Goal: Task Accomplishment & Management: Manage account settings

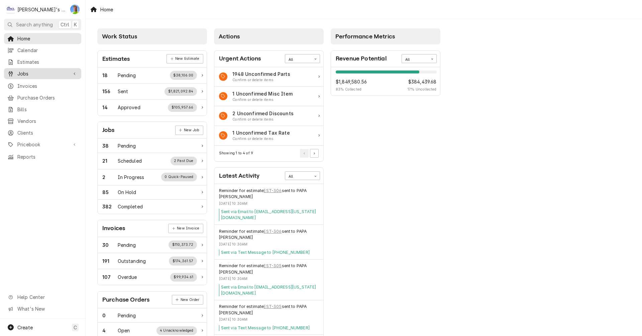
click at [44, 74] on span "Jobs" at bounding box center [42, 73] width 50 height 7
click at [43, 84] on span "Jobs" at bounding box center [47, 85] width 61 height 7
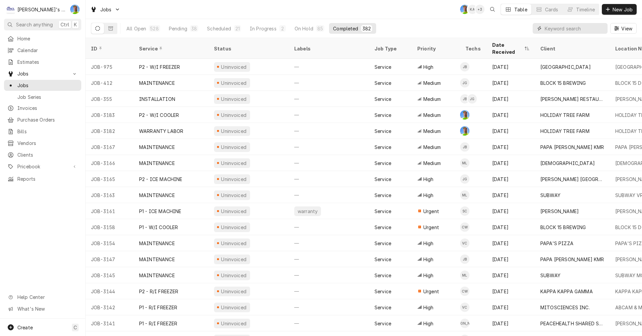
click at [574, 30] on input "Dynamic Content Wrapper" at bounding box center [575, 28] width 60 height 11
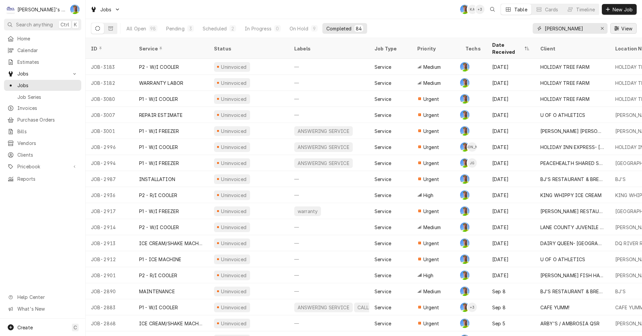
type input "greg"
click at [624, 28] on span "View" at bounding box center [627, 28] width 14 height 7
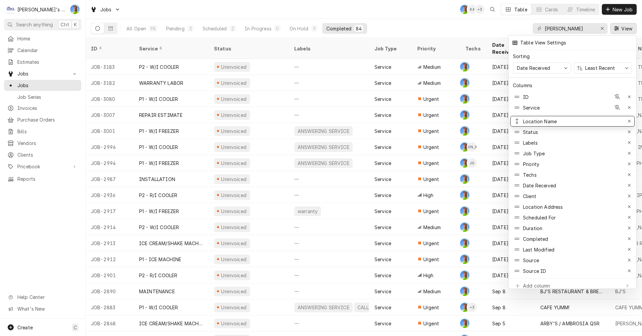
drag, startPoint x: 520, startPoint y: 193, endPoint x: 515, endPoint y: 116, distance: 76.7
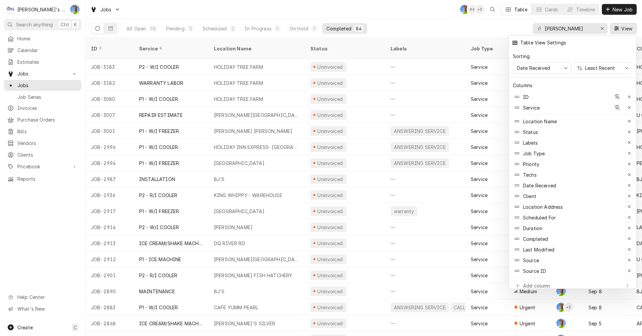
click at [493, 33] on div at bounding box center [321, 168] width 642 height 336
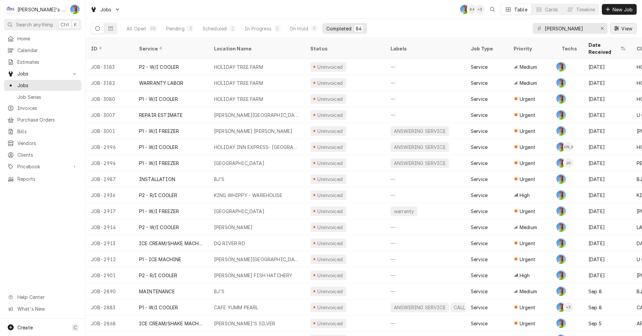
click at [618, 27] on icon "Dynamic Content Wrapper" at bounding box center [616, 28] width 5 height 4
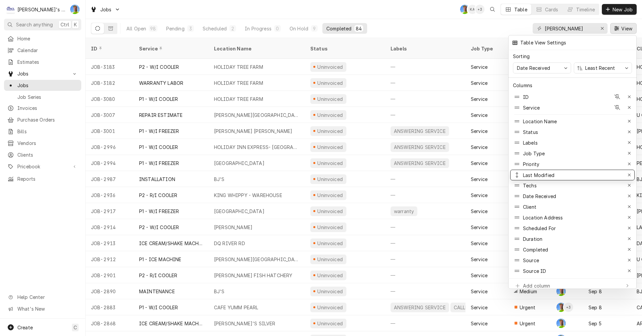
drag, startPoint x: 515, startPoint y: 247, endPoint x: 519, endPoint y: 173, distance: 74.7
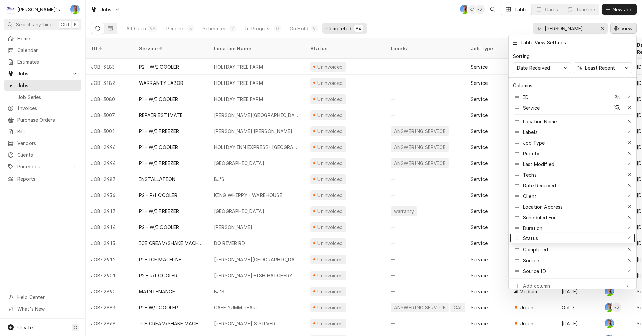
drag, startPoint x: 516, startPoint y: 127, endPoint x: 514, endPoint y: 233, distance: 106.4
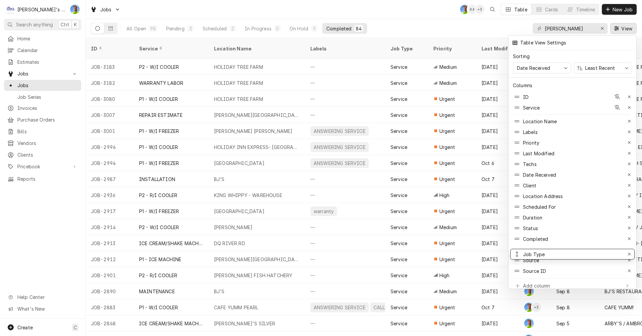
drag, startPoint x: 517, startPoint y: 139, endPoint x: 524, endPoint y: 251, distance: 111.9
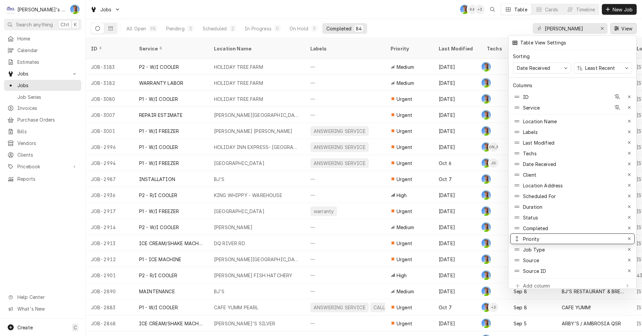
drag, startPoint x: 517, startPoint y: 138, endPoint x: 526, endPoint y: 234, distance: 96.8
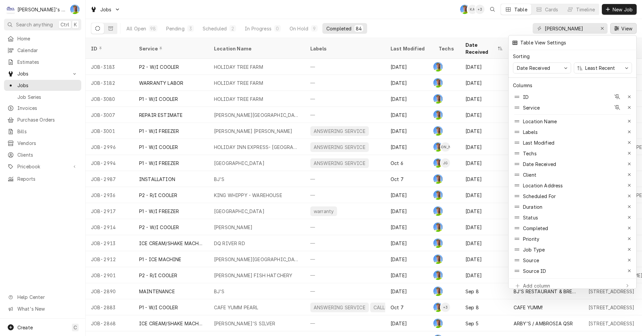
click at [496, 29] on div at bounding box center [321, 168] width 642 height 336
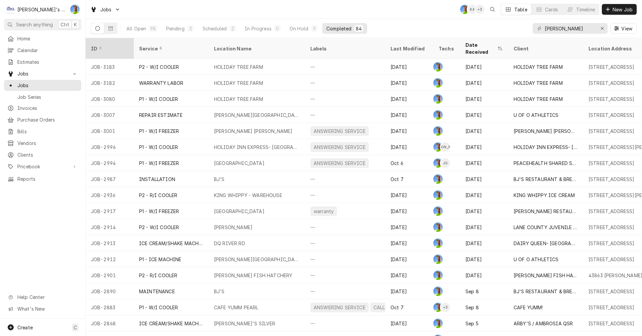
click at [102, 45] on div "ID" at bounding box center [109, 48] width 36 height 7
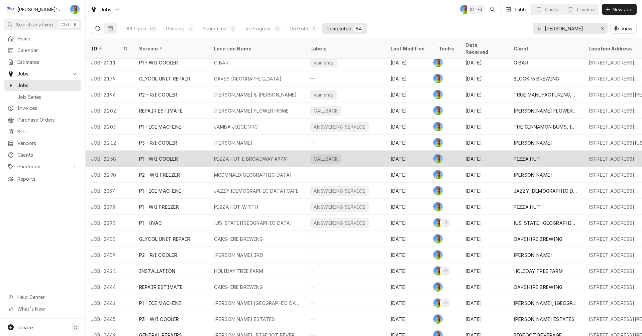
scroll to position [313, 0]
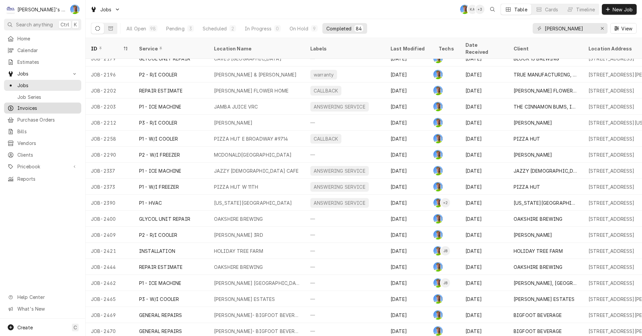
click at [30, 107] on span "Invoices" at bounding box center [47, 108] width 61 height 7
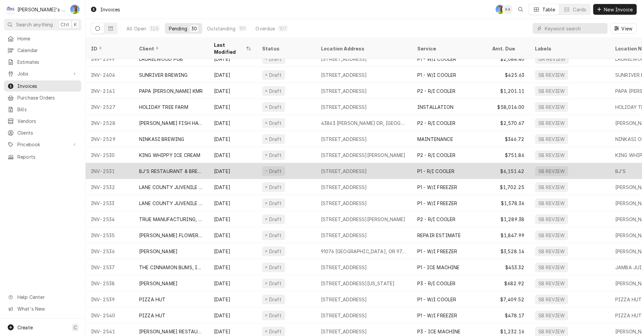
scroll to position [201, 0]
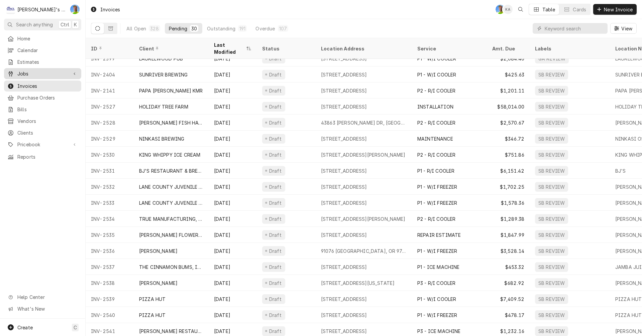
click at [20, 70] on span "Jobs" at bounding box center [42, 73] width 50 height 7
click at [23, 83] on span "Jobs" at bounding box center [47, 85] width 61 height 7
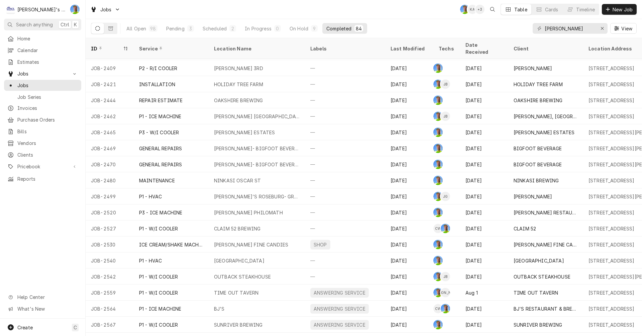
scroll to position [485, 0]
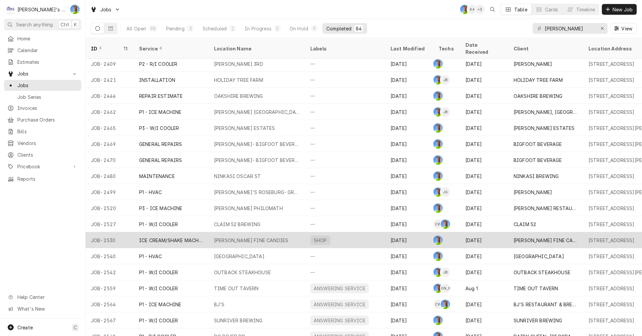
click at [517, 237] on div "LARSEN'S FINE CANDIES" at bounding box center [546, 240] width 64 height 7
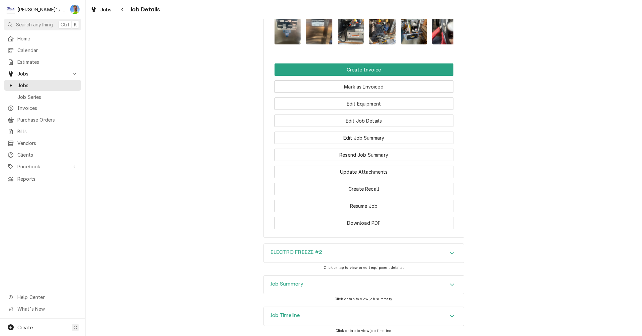
scroll to position [736, 0]
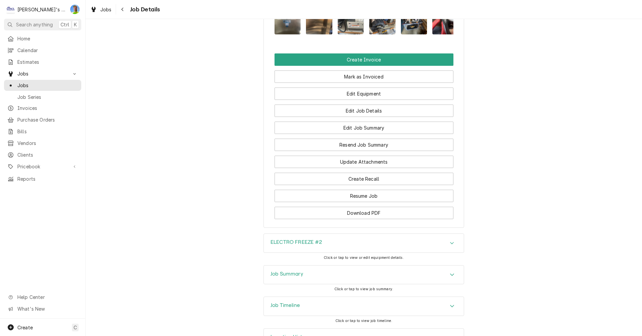
click at [456, 271] on div "Job Summary" at bounding box center [364, 275] width 200 height 19
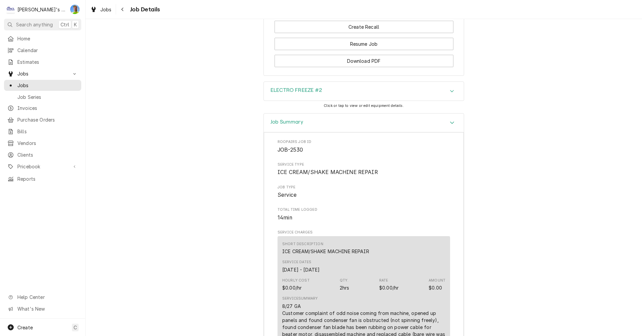
scroll to position [718, 0]
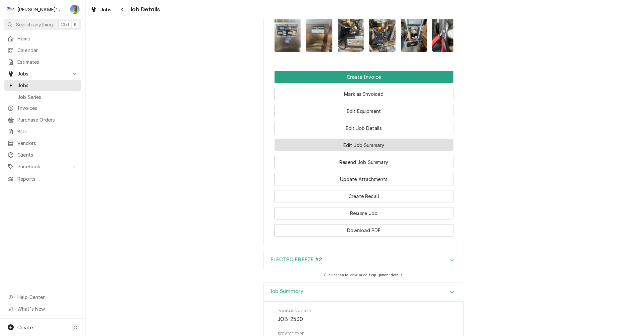
click at [435, 141] on button "Edit Job Summary" at bounding box center [364, 145] width 179 height 12
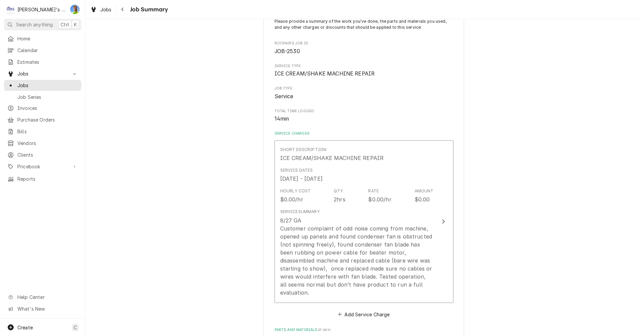
scroll to position [67, 0]
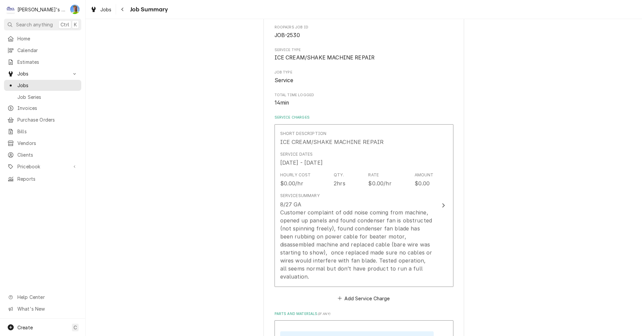
type textarea "x"
click at [109, 13] on div "Jobs" at bounding box center [101, 9] width 24 height 8
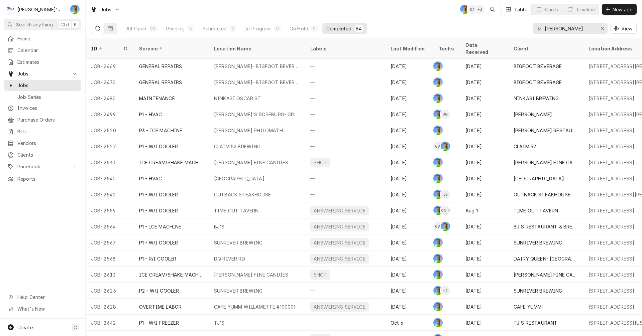
scroll to position [570, 0]
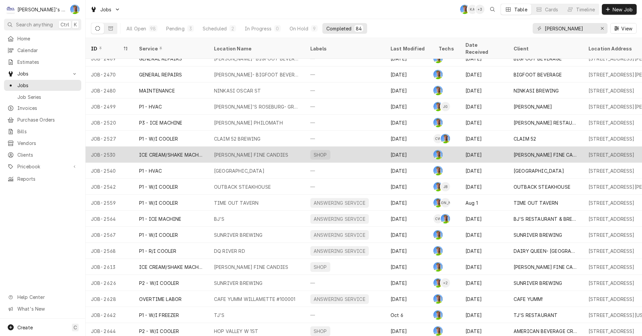
click at [387, 147] on div "Aug 29" at bounding box center [409, 155] width 48 height 16
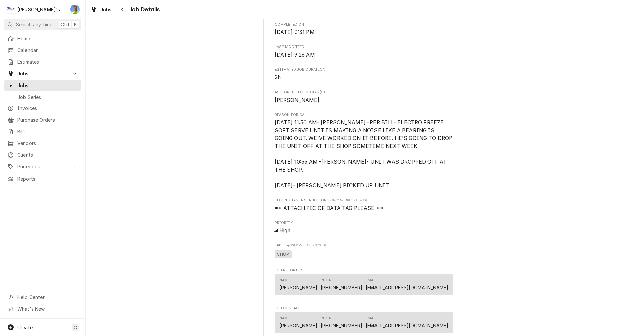
scroll to position [268, 0]
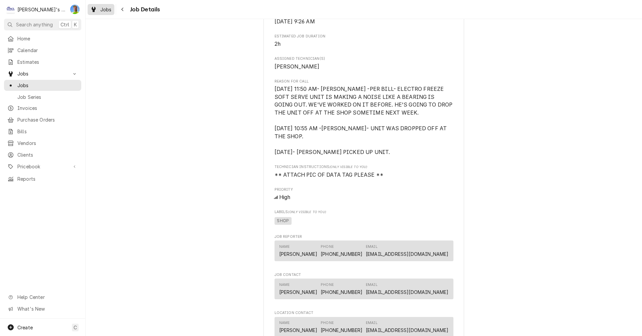
click at [106, 10] on span "Jobs" at bounding box center [105, 9] width 11 height 7
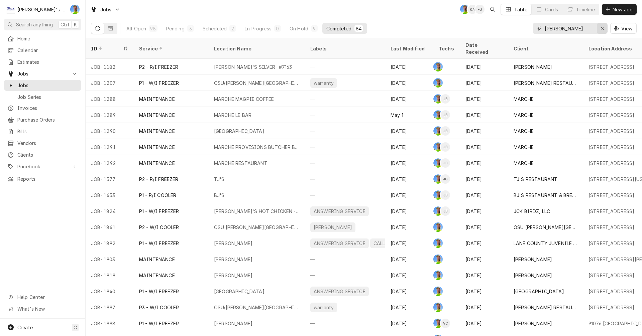
click at [601, 28] on icon "Erase input" at bounding box center [603, 28] width 4 height 5
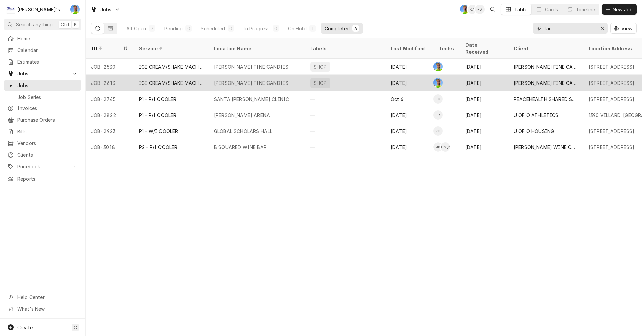
type input "lar"
click at [552, 80] on div "[PERSON_NAME] FINE CANDIES" at bounding box center [546, 83] width 64 height 7
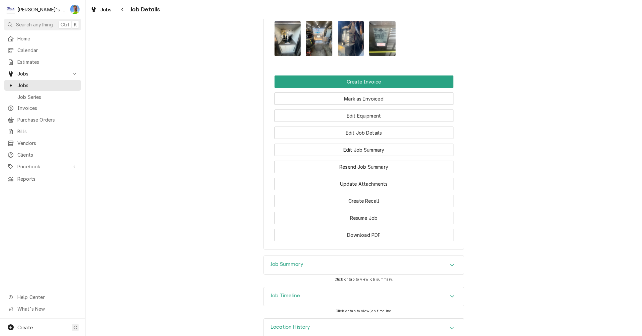
scroll to position [806, 0]
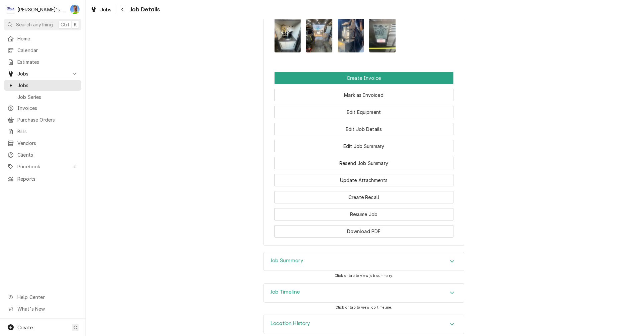
click at [453, 258] on div "Accordion Header" at bounding box center [452, 262] width 10 height 8
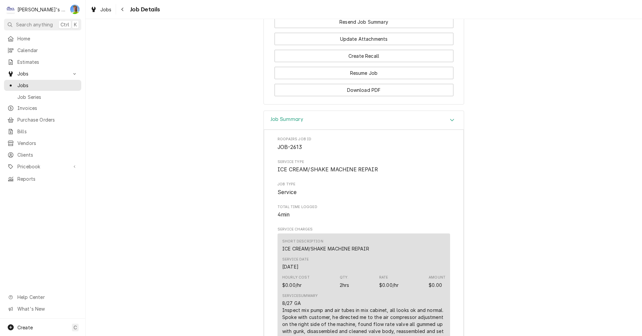
scroll to position [939, 0]
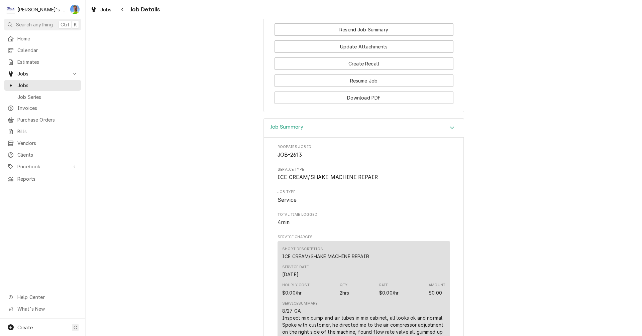
click at [450, 125] on icon "Accordion Header" at bounding box center [452, 127] width 5 height 5
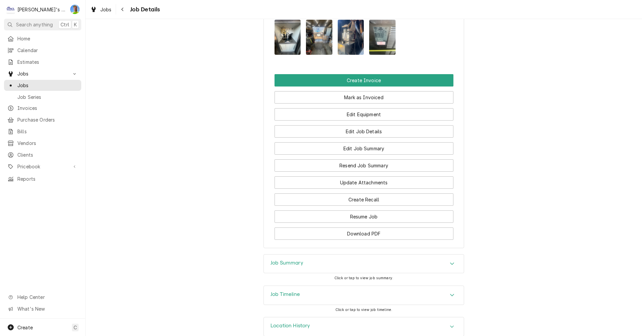
scroll to position [806, 0]
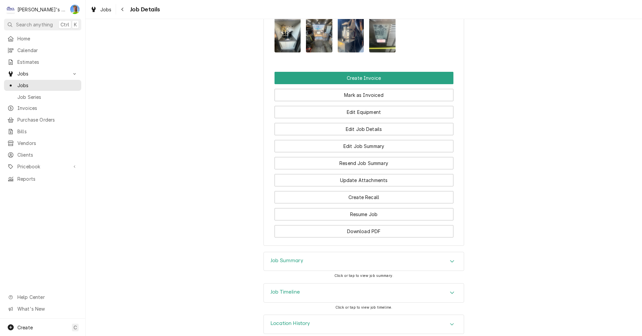
click at [449, 258] on div "Accordion Header" at bounding box center [452, 262] width 10 height 8
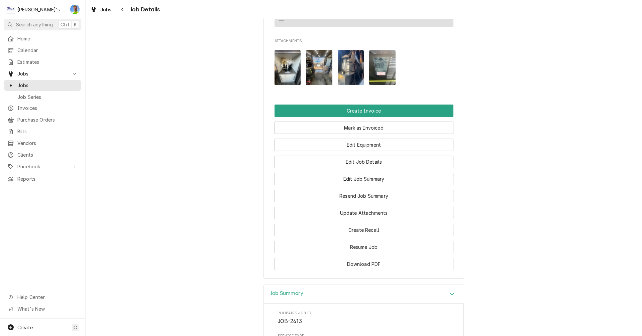
scroll to position [772, 0]
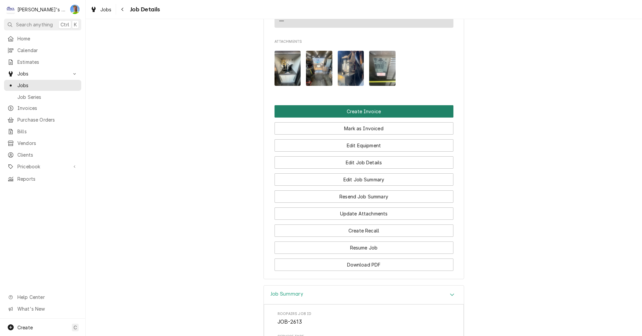
click at [401, 105] on button "Create Invoice" at bounding box center [364, 111] width 179 height 12
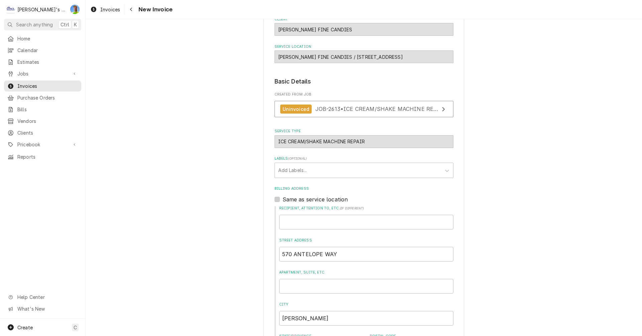
scroll to position [67, 0]
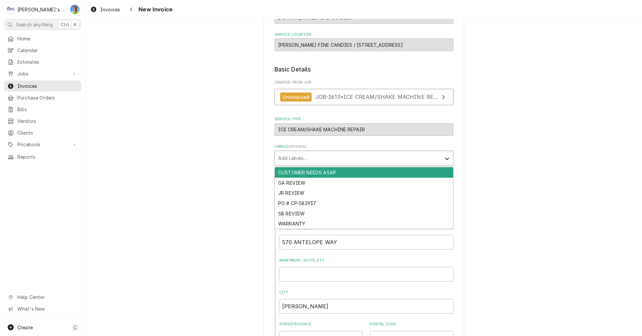
click at [444, 158] on icon "Labels" at bounding box center [447, 158] width 7 height 7
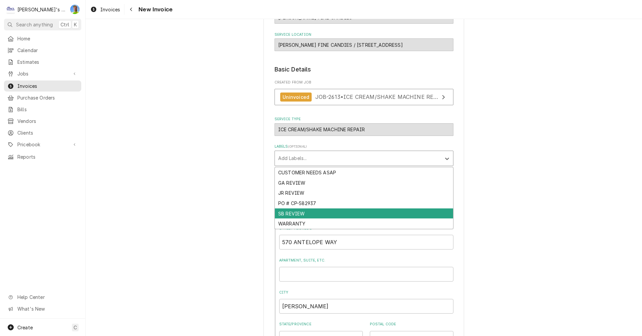
click at [431, 213] on div "SB REVIEW" at bounding box center [364, 214] width 178 height 10
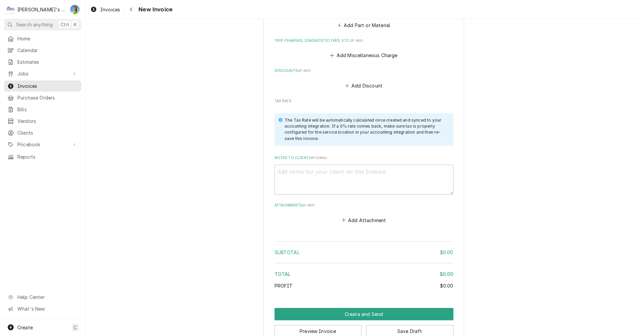
scroll to position [736, 0]
click at [413, 178] on textarea "Notes to Client ( optional )" at bounding box center [364, 179] width 179 height 30
type textarea "x"
type textarea "1"
type textarea "x"
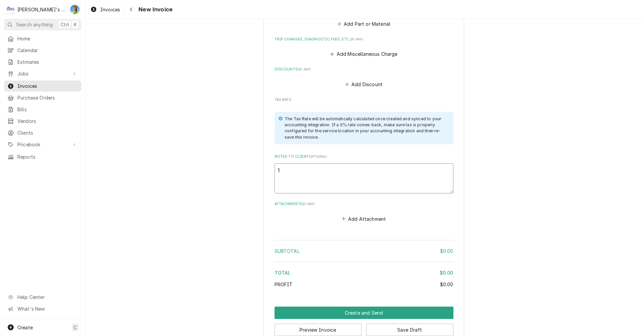
type textarea "10"
type textarea "x"
type textarea "10/"
type textarea "x"
type textarea "10/1"
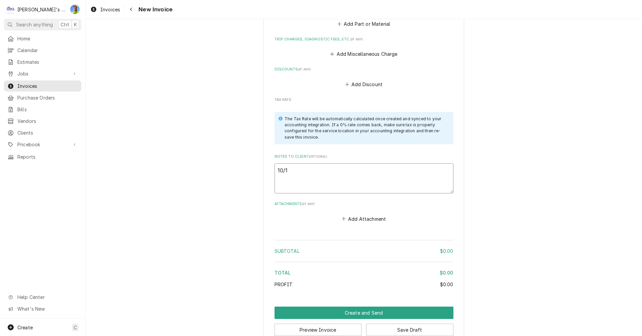
type textarea "x"
type textarea "10/11"
type textarea "x"
type textarea "10/11"
type textarea "x"
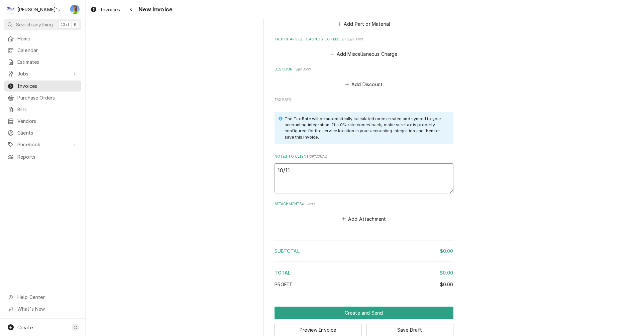
type textarea "10/11 G"
type textarea "x"
type textarea "10/11 GA"
type textarea "x"
type textarea "10/11 GA"
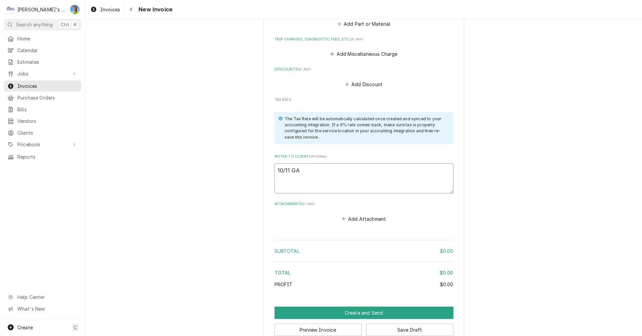
type textarea "x"
type textarea "10/11 GA n"
type textarea "x"
type textarea "10/11 GA no"
type textarea "x"
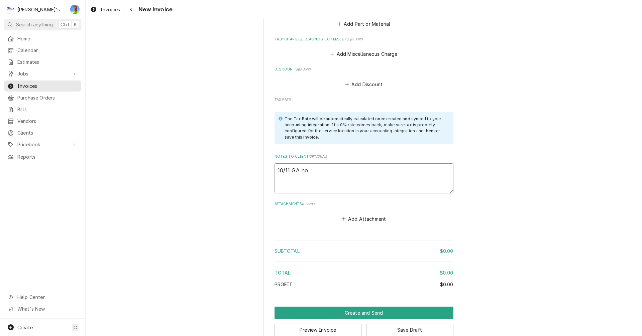
type textarea "10/11 GA no"
type textarea "x"
type textarea "10/11 GA no c"
type textarea "x"
type textarea "10/11 GA no ch"
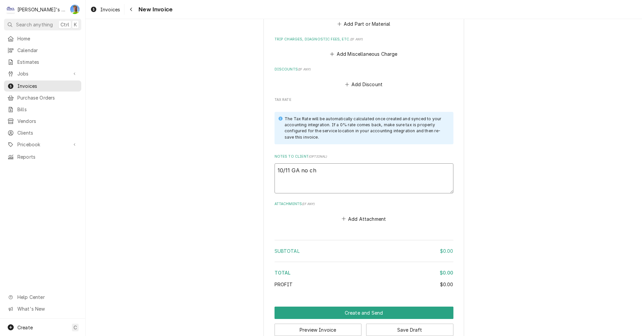
type textarea "x"
type textarea "10/11 GA no cha"
type textarea "x"
type textarea "10/11 GA no char"
type textarea "x"
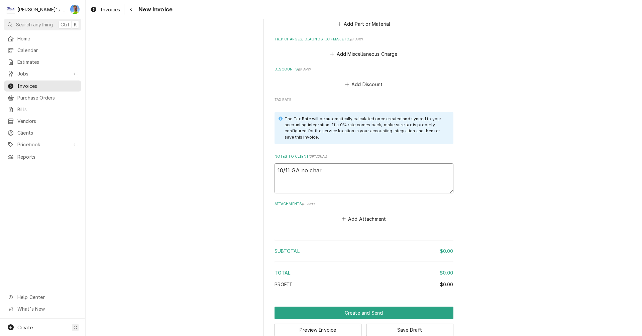
type textarea "10/11 GA no charg"
type textarea "x"
type textarea "10/11 GA no charge"
type textarea "x"
type textarea "10/11 GA no charge"
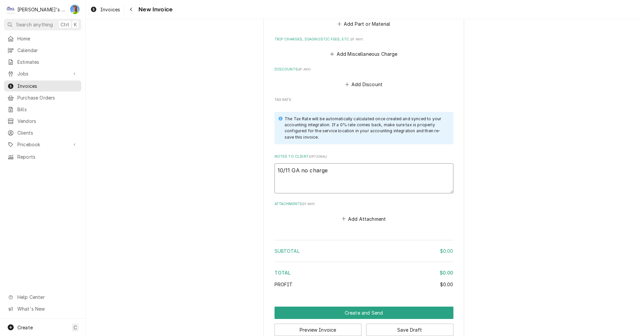
type textarea "x"
type textarea "10/11 GA no charge t"
type textarea "x"
type textarea "10/11 GA no charge to"
type textarea "x"
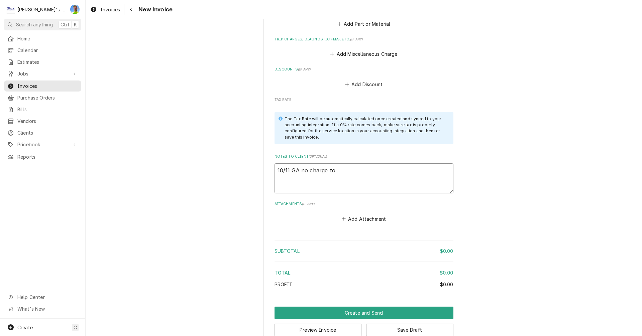
type textarea "10/11 GA no charge to"
type textarea "x"
type textarea "10/11 GA no charge to c"
type textarea "x"
type textarea "10/11 GA no charge to cu"
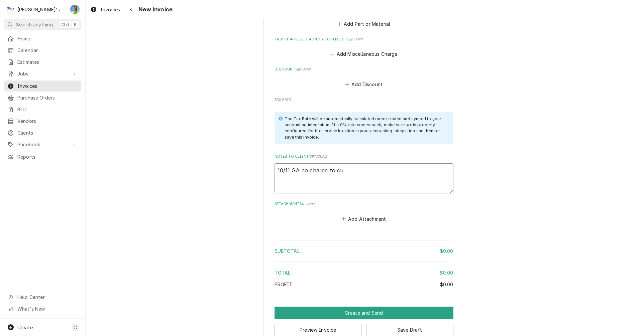
type textarea "x"
type textarea "10/11 GA no charge to cus"
type textarea "x"
type textarea "10/11 GA no charge to cust"
type textarea "x"
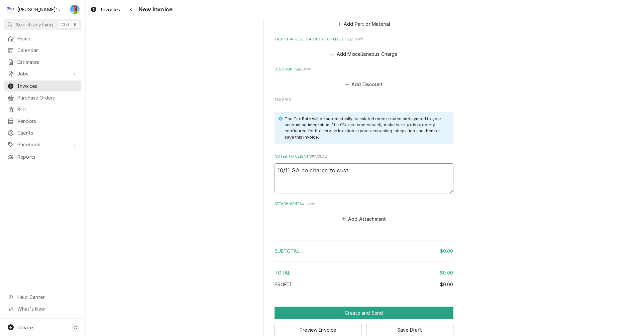
type textarea "10/11 GA no charge to custo"
type textarea "x"
type textarea "10/11 GA no charge to custom"
type textarea "x"
type textarea "10/11 GA no charge to custome"
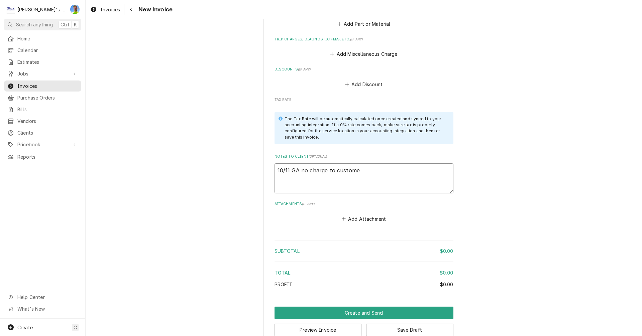
type textarea "x"
type textarea "10/11 GA no charge to customer"
type textarea "x"
type textarea "10/11 GA no charge to customer."
type textarea "x"
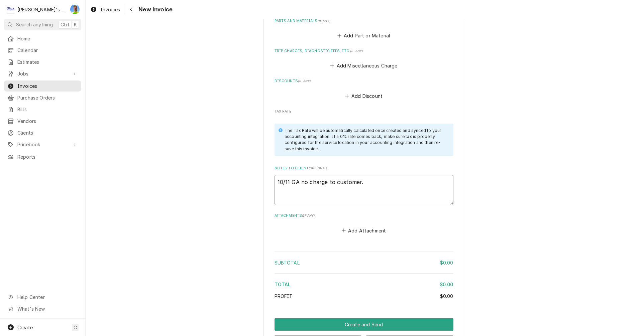
scroll to position [750, 0]
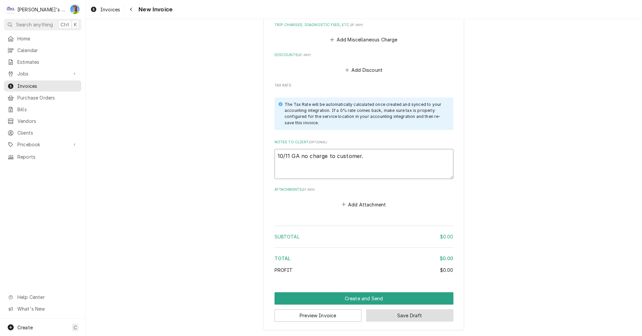
type textarea "10/11 GA no charge to customer."
click at [375, 317] on button "Save Draft" at bounding box center [409, 316] width 87 height 12
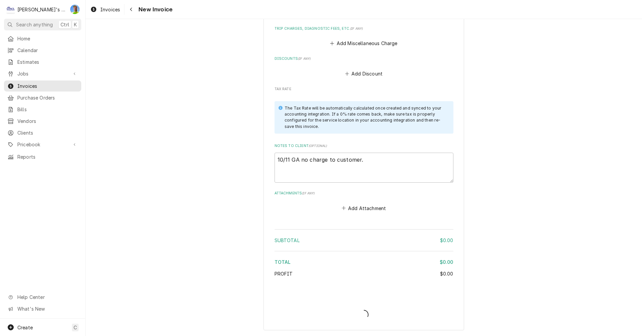
type textarea "x"
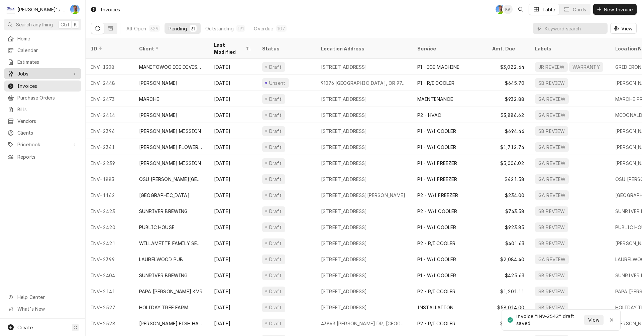
click at [44, 70] on div "Jobs" at bounding box center [42, 74] width 75 height 8
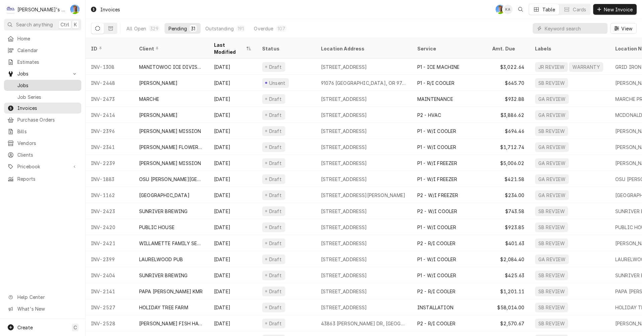
click at [43, 82] on span "Jobs" at bounding box center [47, 85] width 61 height 7
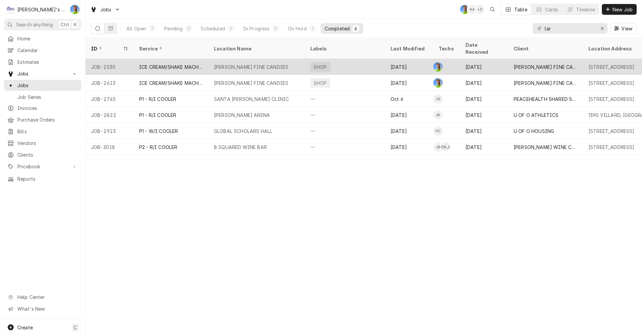
click at [489, 60] on div "[DATE]" at bounding box center [484, 67] width 48 height 16
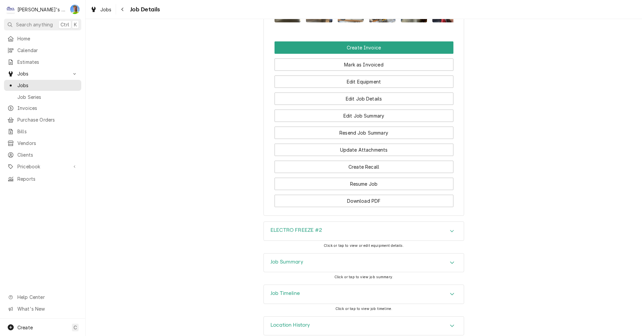
scroll to position [754, 0]
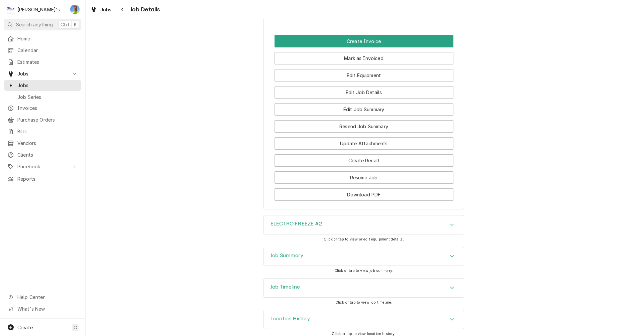
click at [456, 249] on div "Job Summary" at bounding box center [364, 256] width 200 height 19
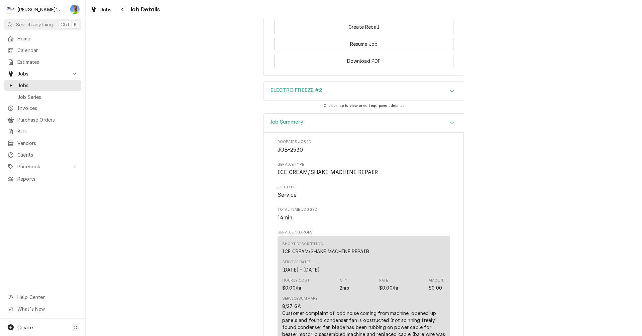
scroll to position [687, 0]
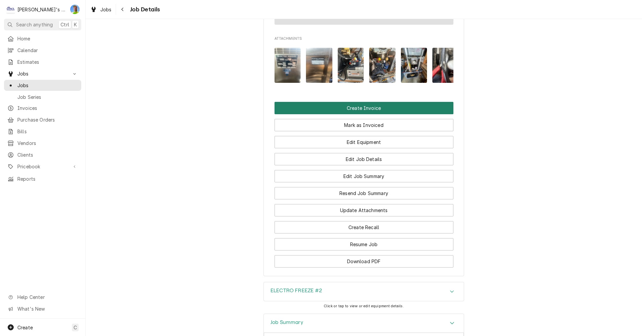
click at [430, 102] on button "Create Invoice" at bounding box center [364, 108] width 179 height 12
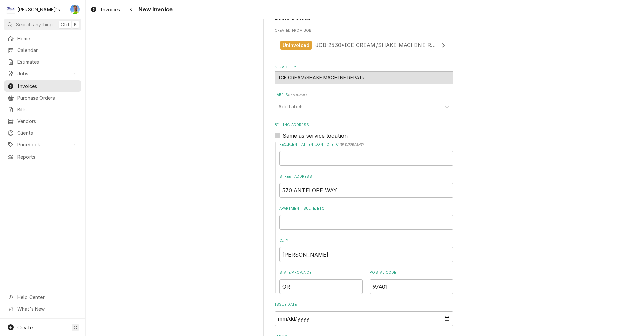
scroll to position [134, 0]
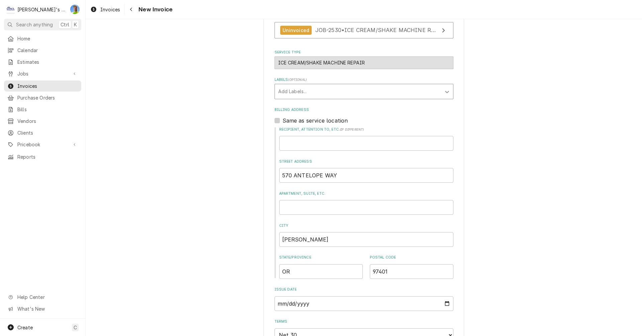
click at [444, 90] on icon "Labels" at bounding box center [447, 92] width 7 height 7
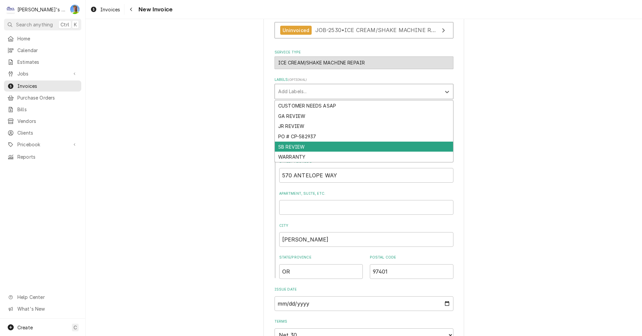
click at [435, 143] on div "SB REVIEW" at bounding box center [364, 147] width 178 height 10
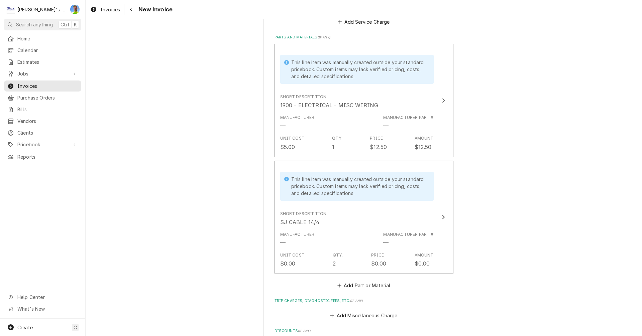
scroll to position [736, 0]
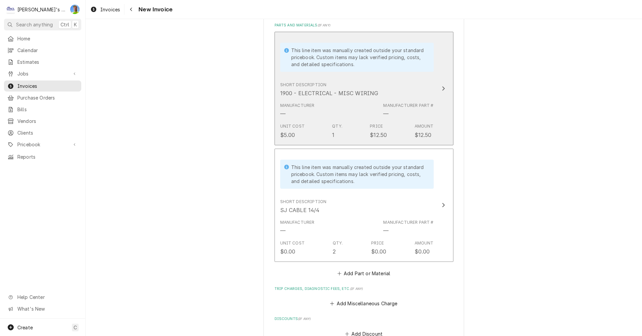
click at [442, 86] on icon "Update Line Item" at bounding box center [443, 88] width 3 height 5
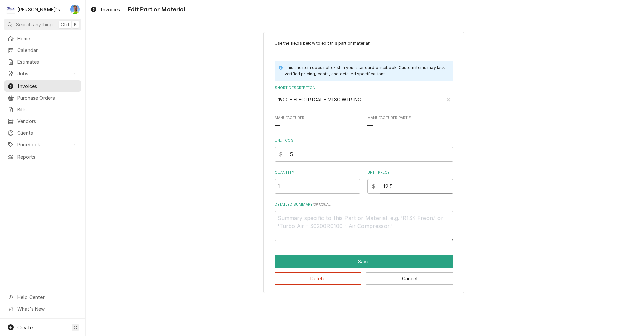
click at [411, 188] on input "12.5" at bounding box center [417, 186] width 74 height 15
type textarea "x"
type input "0"
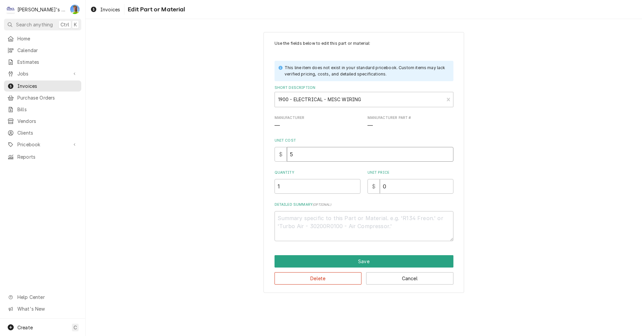
click at [315, 155] on input "5" at bounding box center [370, 154] width 167 height 15
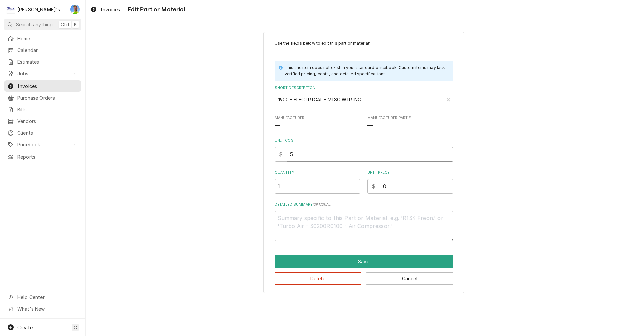
type textarea "x"
type input "0"
click at [368, 260] on button "Save" at bounding box center [364, 261] width 179 height 12
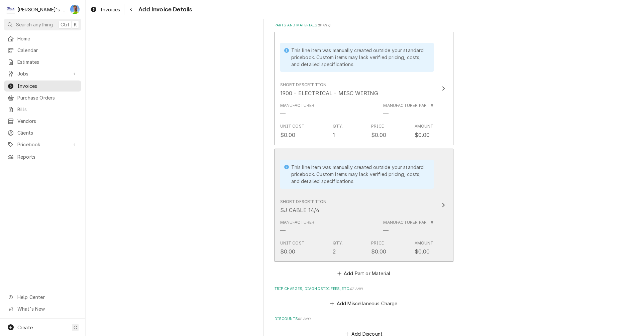
scroll to position [728, 0]
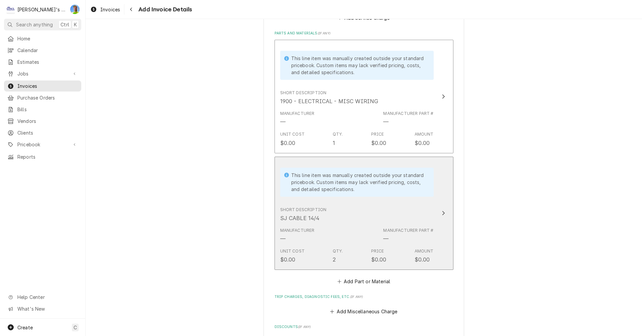
click at [442, 211] on icon "Update Line Item" at bounding box center [443, 213] width 3 height 4
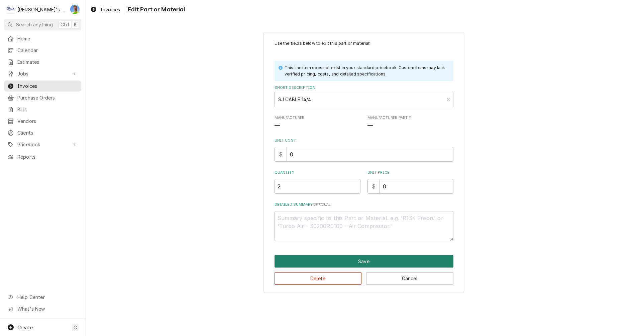
click at [405, 260] on button "Save" at bounding box center [364, 261] width 179 height 12
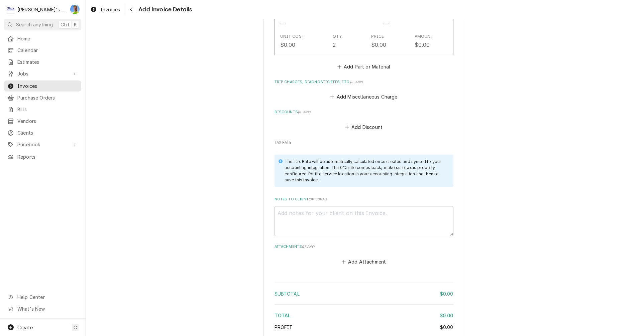
scroll to position [954, 0]
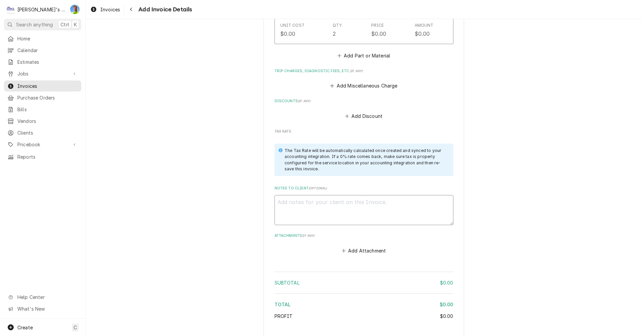
click at [437, 199] on textarea "Notes to Client ( optional )" at bounding box center [364, 210] width 179 height 30
type textarea "x"
type textarea "1"
type textarea "x"
type textarea "10"
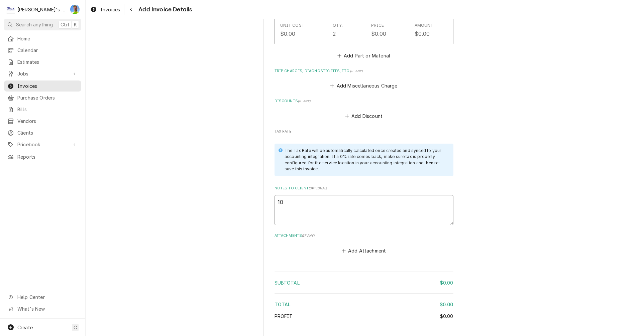
type textarea "x"
type textarea "10/"
type textarea "x"
type textarea "10/1"
type textarea "x"
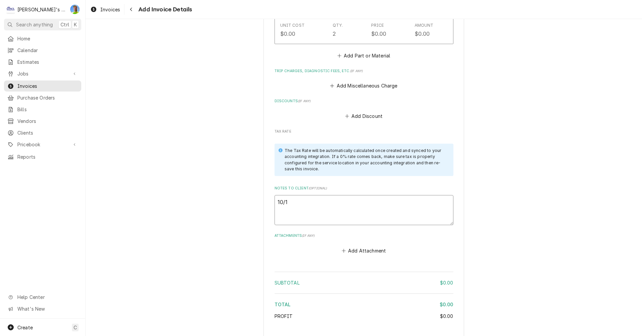
type textarea "10/12"
type textarea "x"
type textarea "10/12"
type textarea "x"
type textarea "10/12 G"
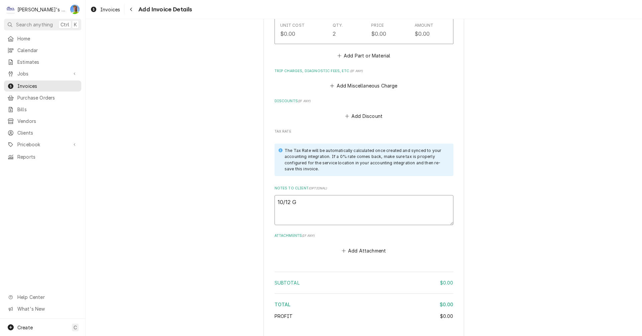
type textarea "x"
type textarea "10/12 GA"
type textarea "x"
type textarea "10/12 GA"
type textarea "x"
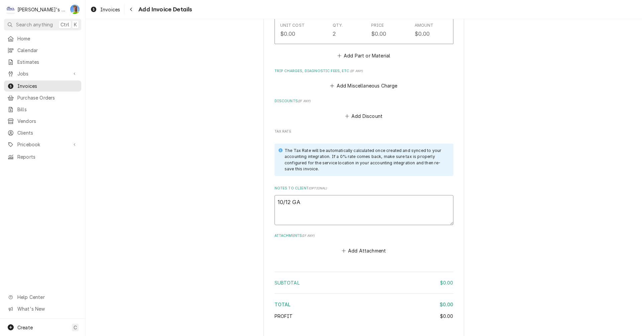
type textarea "10/12 GA n"
type textarea "x"
type textarea "10/12 GA no"
type textarea "x"
type textarea "10/12 GA no"
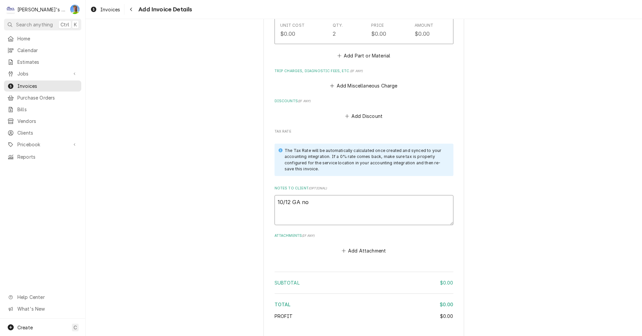
type textarea "x"
type textarea "10/12 GA no c"
type textarea "x"
type textarea "10/12 GA no ch"
type textarea "x"
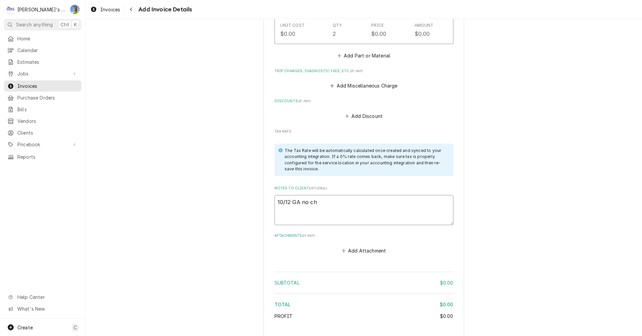
type textarea "10/12 GA no cha"
type textarea "x"
type textarea "10/12 GA no char"
type textarea "x"
type textarea "10/12 GA no charg"
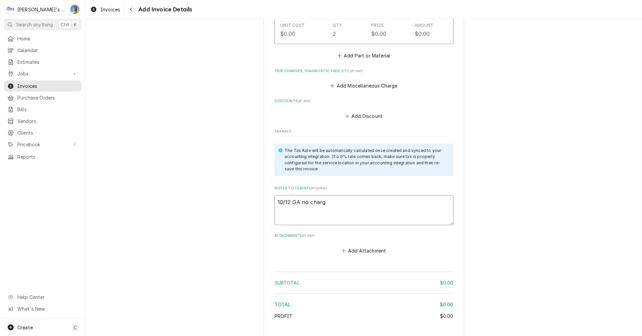
type textarea "x"
type textarea "10/12 GA no charge"
type textarea "x"
type textarea "10/12 GA no charge"
type textarea "x"
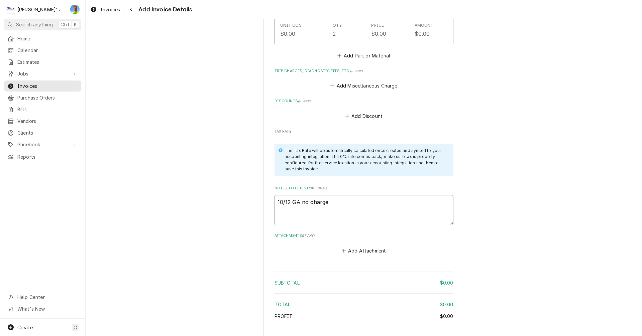
type textarea "10/12 GA no charge t"
type textarea "x"
type textarea "10/12 GA no charge to"
type textarea "x"
type textarea "10/12 GA no charge to"
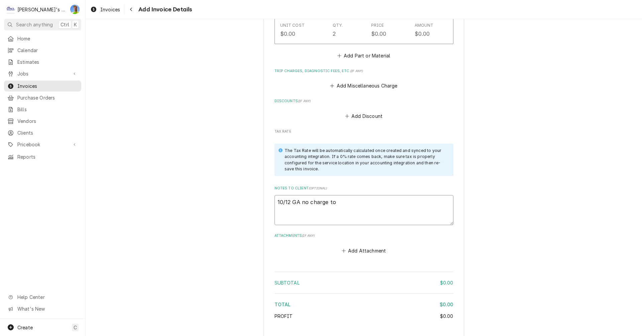
type textarea "x"
type textarea "10/12 GA no charge to c"
type textarea "x"
type textarea "10/12 GA no charge to cu"
type textarea "x"
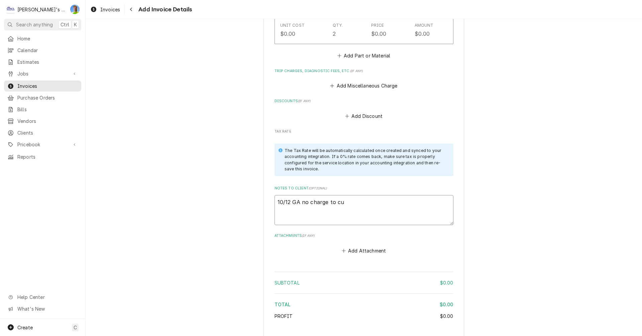
type textarea "10/12 GA no charge to cus"
type textarea "x"
type textarea "10/12 GA no charge to cust"
type textarea "x"
type textarea "10/12 GA no charge to custo"
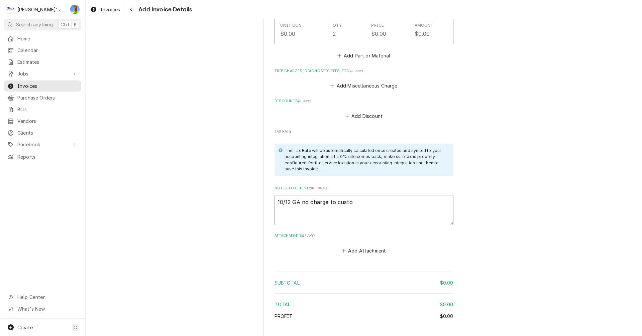
type textarea "x"
type textarea "10/12 GA no charge to custom"
type textarea "x"
type textarea "10/12 GA no charge to custome"
type textarea "x"
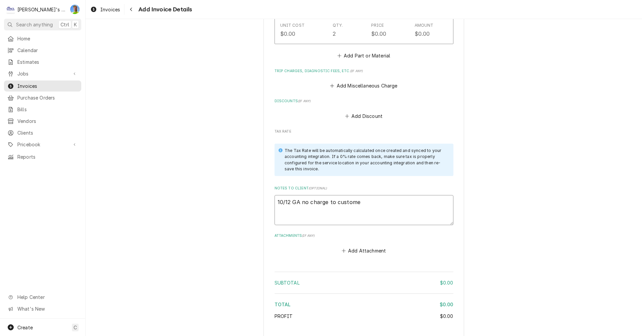
type textarea "10/12 GA no charge to customer"
type textarea "x"
type textarea "10/12 GA no charge to customer,"
type textarea "x"
type textarea "10/12 GA no charge to customer,"
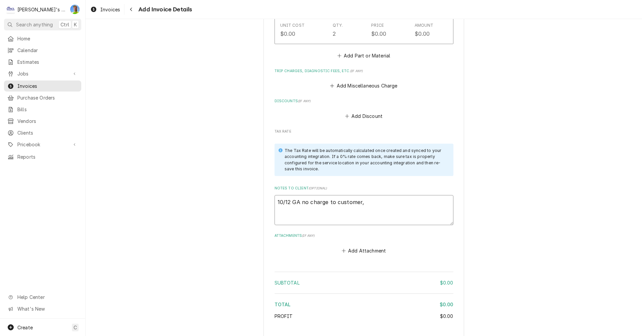
type textarea "x"
type textarea "10/12 GA no charge to customer, I"
type textarea "x"
type textarea "10/12 GA no charge to customer, I"
type textarea "x"
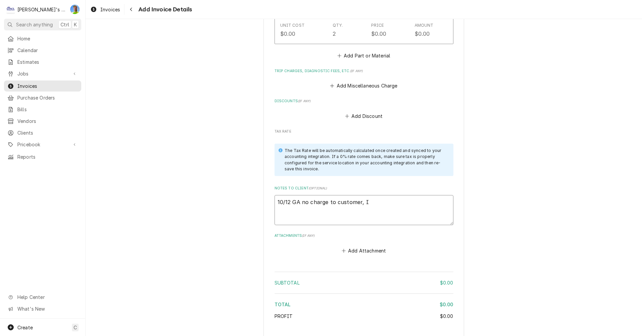
type textarea "10/12 GA no charge to customer, I f"
type textarea "x"
type textarea "10/12 GA no charge to customer, I fe"
type textarea "x"
type textarea "10/12 GA no charge to customer, I fee"
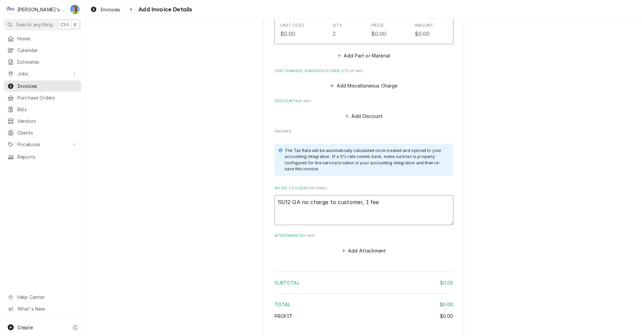
type textarea "x"
type textarea "10/12 GA no charge to customer, I feel"
type textarea "x"
type textarea "10/12 GA no charge to customer, I feel"
type textarea "x"
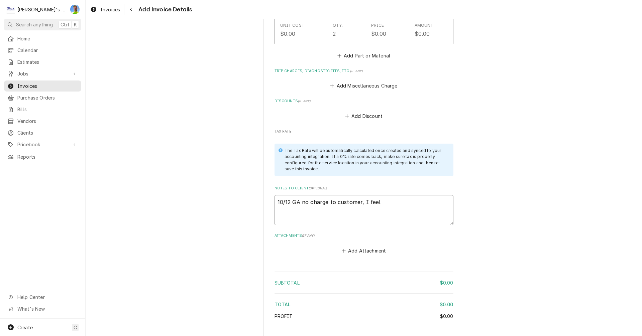
type textarea "10/12 GA no charge to customer, I feel l"
type textarea "x"
type textarea "10/12 GA no charge to customer, I feel li"
type textarea "x"
type textarea "10/12 GA no charge to customer, I feel lik"
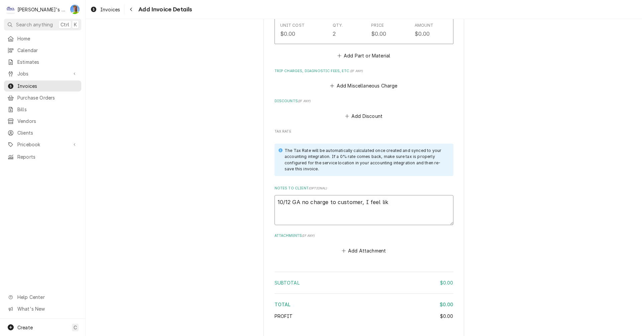
type textarea "x"
type textarea "10/12 GA no charge to customer, I feel like"
type textarea "x"
type textarea "10/12 GA no charge to customer, I feel like"
type textarea "x"
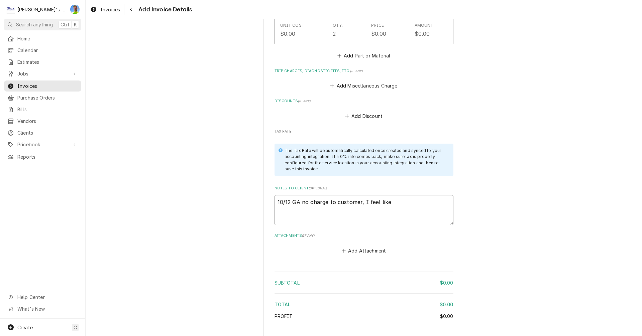
type textarea "10/12 GA no charge to customer, I feel like t"
type textarea "x"
type textarea "10/12 GA no charge to customer, I feel like th"
type textarea "x"
type textarea "10/12 GA no charge to customer, I feel like thi"
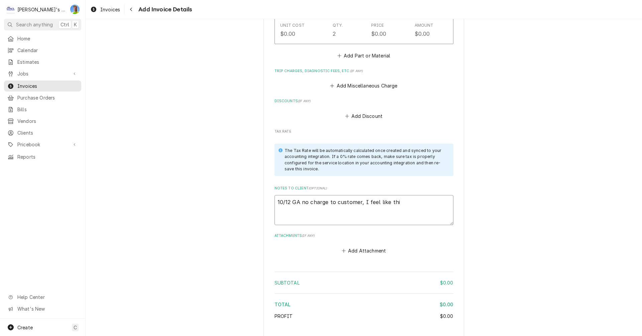
type textarea "x"
type textarea "10/12 GA no charge to customer, I feel like this"
type textarea "x"
type textarea "10/12 GA no charge to customer, I feel like this"
type textarea "x"
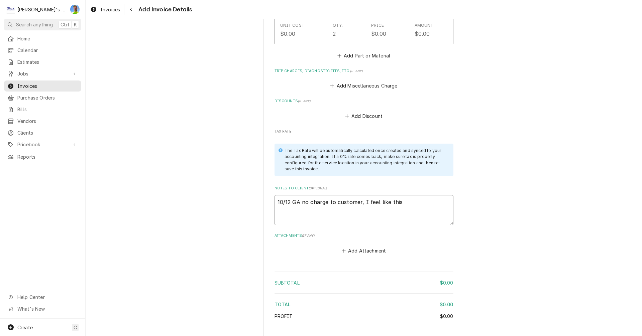
type textarea "10/12 GA no charge to customer, I feel like this h"
type textarea "x"
type textarea "10/12 GA no charge to customer, I feel like this ha"
type textarea "x"
type textarea "10/12 GA no charge to customer, I feel like this hap"
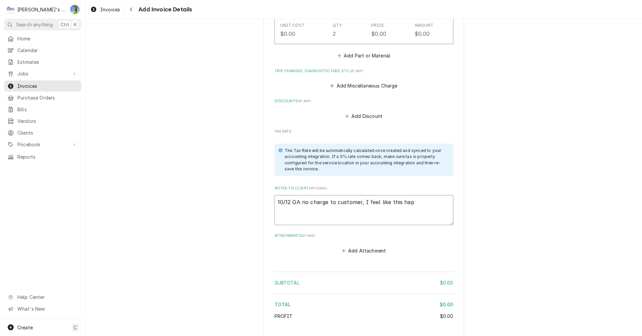
type textarea "x"
type textarea "10/12 GA no charge to customer, I feel like this happ"
type textarea "x"
type textarea "10/12 GA no charge to customer, I feel like this happe"
type textarea "x"
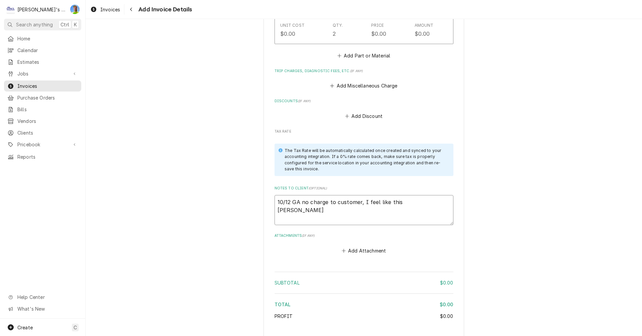
type textarea "10/12 GA no charge to customer, I feel like this happen"
type textarea "x"
type textarea "10/12 GA no charge to customer, I feel like this happene"
type textarea "x"
type textarea "10/12 GA no charge to customer, I feel like this happened"
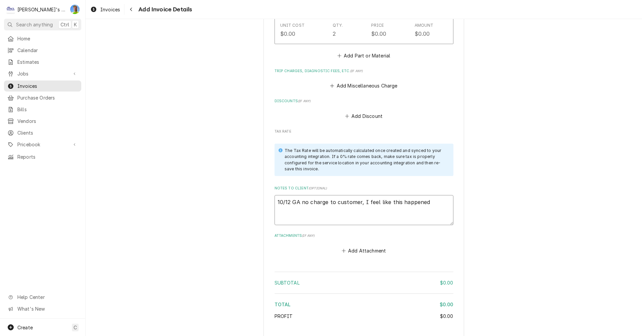
type textarea "x"
type textarea "10/12 GA no charge to customer, I feel like this happened"
type textarea "x"
type textarea "10/12 GA no charge to customer, I feel like this happened f"
type textarea "x"
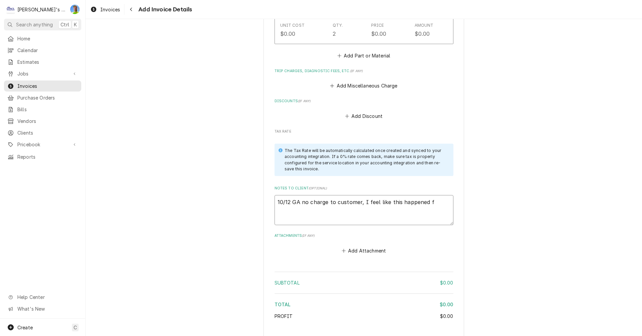
type textarea "10/12 GA no charge to customer, I feel like this happened fr"
type textarea "x"
type textarea "10/12 GA no charge to customer, I feel like this happened fro"
type textarea "x"
type textarea "10/12 GA no charge to customer, I feel like this happened from"
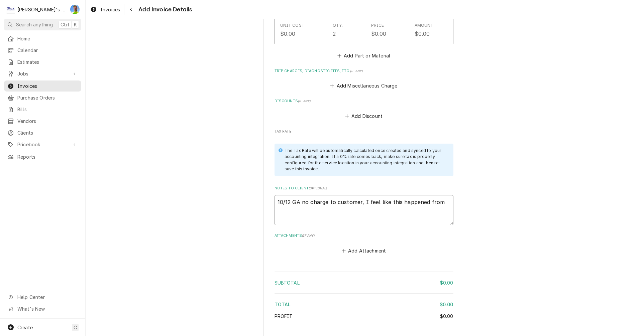
type textarea "x"
type textarea "10/12 GA no charge to customer, I feel like this happened from"
type textarea "x"
type textarea "10/12 GA no charge to customer, I feel like this happened from o"
type textarea "x"
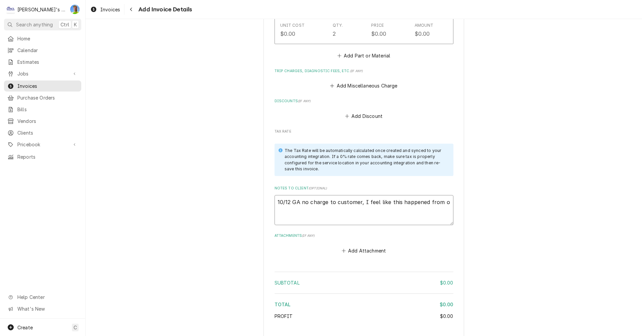
type textarea "10/12 GA no charge to customer, I feel like this happened from ou"
type textarea "x"
type textarea "10/12 GA no charge to customer, I feel like this happened from our"
type textarea "x"
type textarea "10/12 GA no charge to customer, I feel like this happened from our"
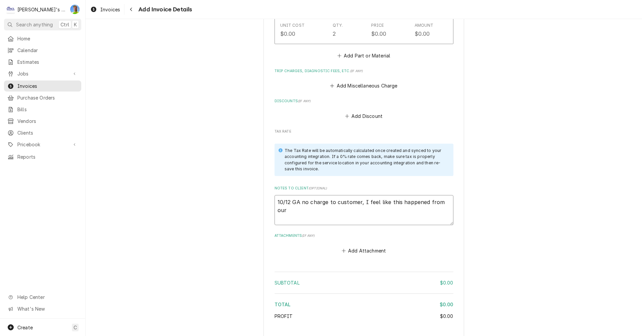
type textarea "x"
type textarea "10/12 GA no charge to customer, I feel like this happened from our l"
type textarea "x"
type textarea "10/12 GA no charge to customer, I feel like this happened from our la"
type textarea "x"
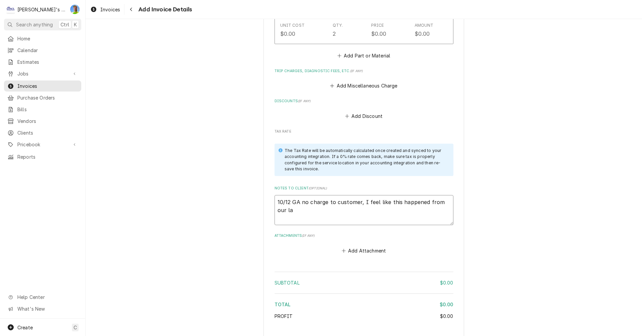
type textarea "10/12 GA no charge to customer, I feel like this happened from our las"
type textarea "x"
type textarea "10/12 GA no charge to customer, I feel like this happened from our last"
type textarea "x"
type textarea "10/12 GA no charge to customer, I feel like this happened from our last"
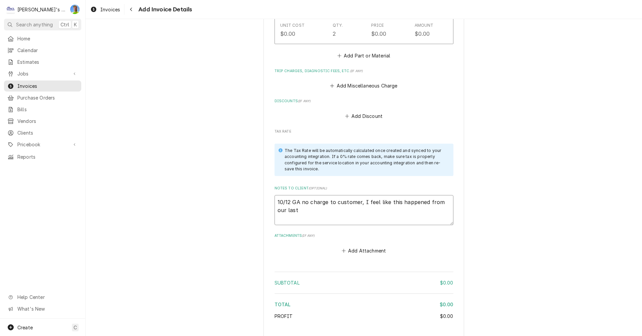
type textarea "x"
type textarea "10/12 GA no charge to customer, I feel like this happened from our last s"
type textarea "x"
type textarea "10/12 GA no charge to customer, I feel like this happened from our last se"
type textarea "x"
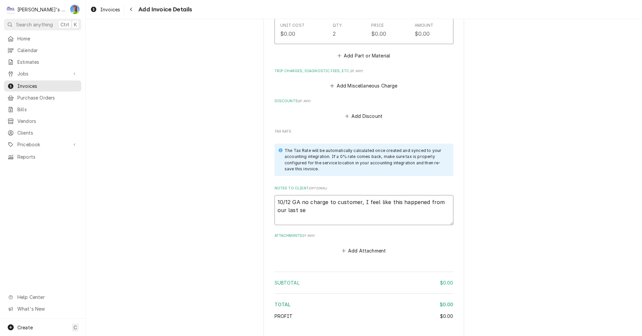
type textarea "10/12 GA no charge to customer, I feel like this happened from our last ser"
type textarea "x"
type textarea "10/12 GA no charge to customer, I feel like this happened from our last serv"
type textarea "x"
type textarea "10/12 GA no charge to customer, I feel like this happened from our last servi"
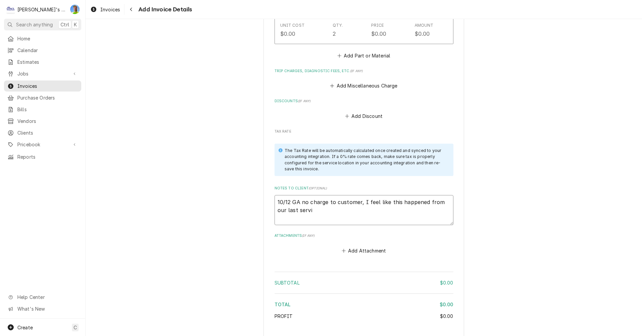
type textarea "x"
type textarea "10/12 GA no charge to customer, I feel like this happened from our last servic"
type textarea "x"
type textarea "10/12 GA no charge to customer, I feel like this happened from our last service"
type textarea "x"
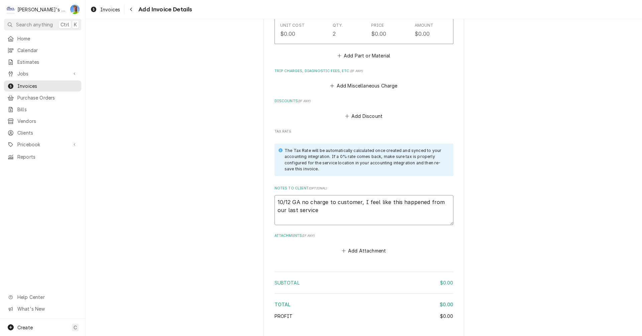
type textarea "10/12 GA no charge to customer, I feel like this happened from our last service"
type textarea "x"
type textarea "10/12 GA no charge to customer, I feel like this happened from our last service"
type textarea "x"
type textarea "10/12 GA no charge to customer, I feel like this happened from our last service."
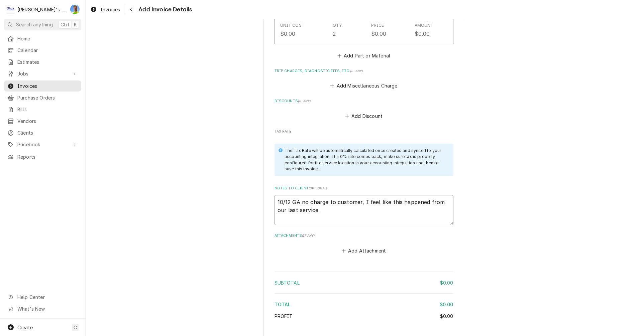
type textarea "x"
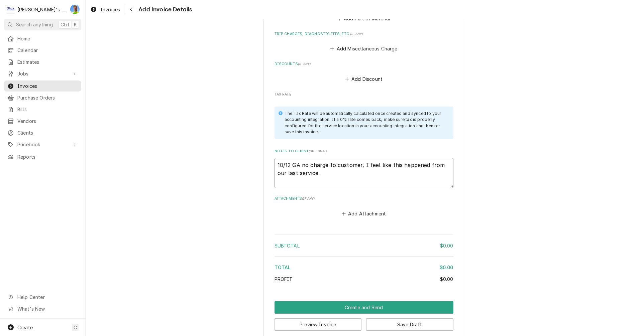
scroll to position [992, 0]
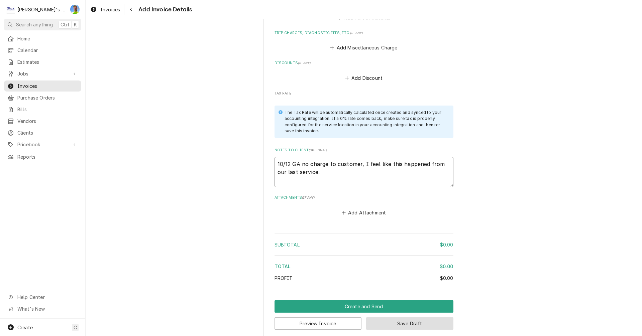
type textarea "10/12 GA no charge to customer, I feel like this happened from our last service."
click at [414, 318] on button "Save Draft" at bounding box center [409, 324] width 87 height 12
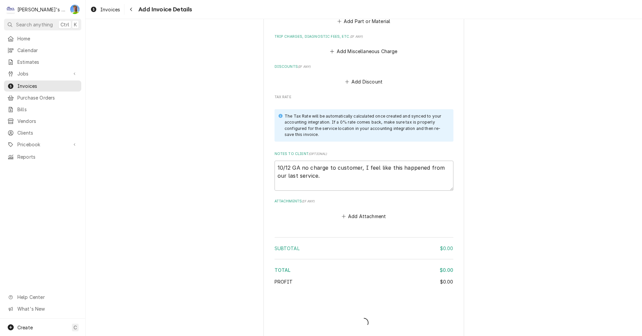
type textarea "x"
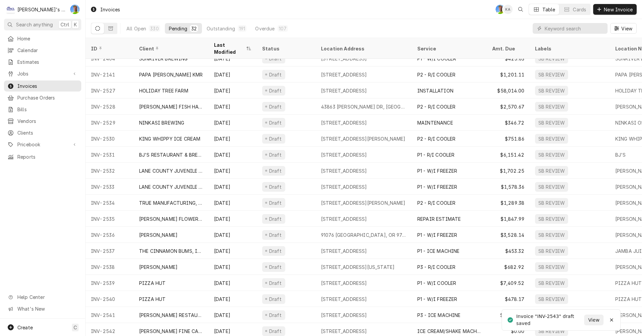
scroll to position [233, 0]
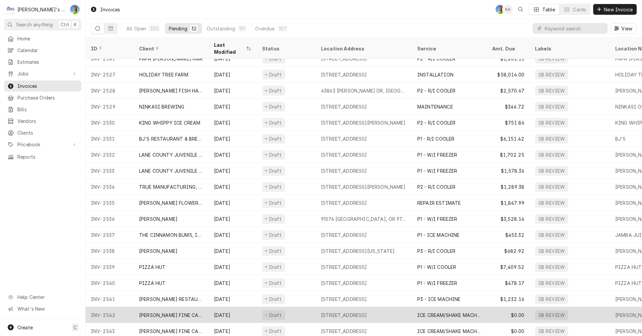
click at [455, 312] on div "ICE CREAM/SHAKE MACHINE REPAIR" at bounding box center [449, 315] width 64 height 7
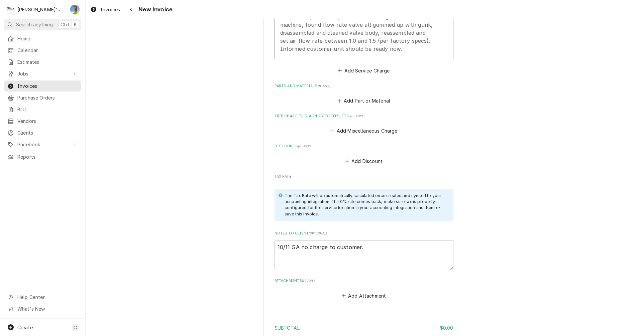
scroll to position [702, 0]
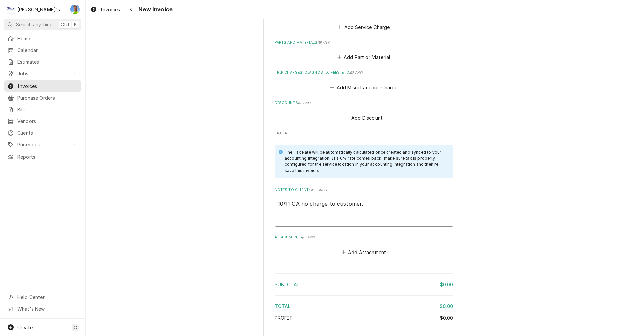
click at [288, 203] on textarea "10/11 GA no charge to customer." at bounding box center [364, 212] width 179 height 30
type textarea "x"
type textarea "10/1 GA no charge to customer."
type textarea "x"
type textarea "10/12 GA no charge to customer."
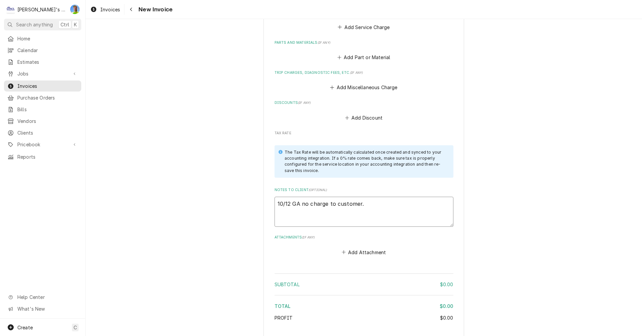
type textarea "x"
type textarea "10/12 GA no charge to customer,."
type textarea "x"
type textarea "10/12 GA no charge to customer, ."
type textarea "x"
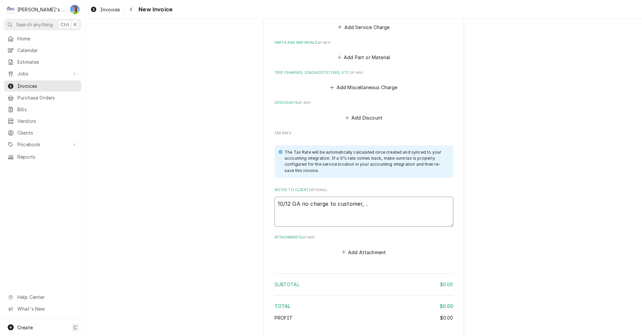
type textarea "10/12 GA no charge to customer, s."
type textarea "x"
type textarea "10/12 GA no charge to customer, so."
type textarea "x"
type textarea "10/12 GA no charge to customer, sor."
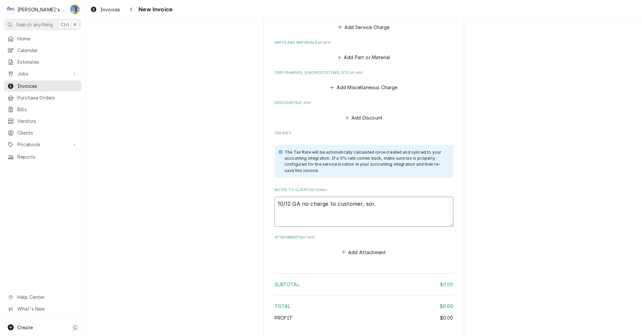
type textarea "x"
type textarea "10/12 GA no charge to customer, sorr."
type textarea "x"
type textarea "10/12 GA no charge to customer, sorry."
type textarea "x"
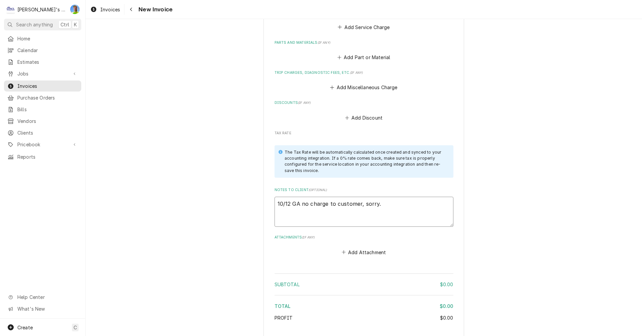
type textarea "10/12 GA no charge to customer, sorry ."
type textarea "x"
type textarea "10/12 GA no charge to customer, sorry f."
type textarea "x"
type textarea "10/12 GA no charge to customer, sorry fo."
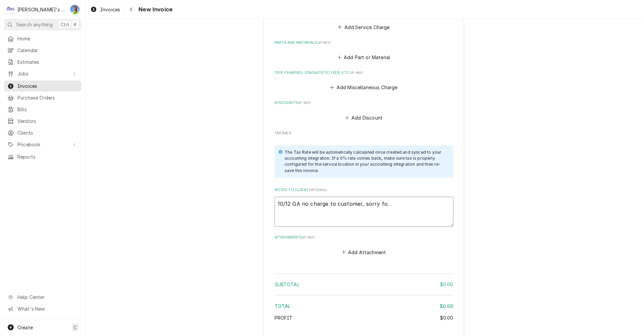
type textarea "x"
type textarea "10/12 GA no charge to customer, sorry for."
type textarea "x"
type textarea "10/12 GA no charge to customer, sorry for ."
type textarea "x"
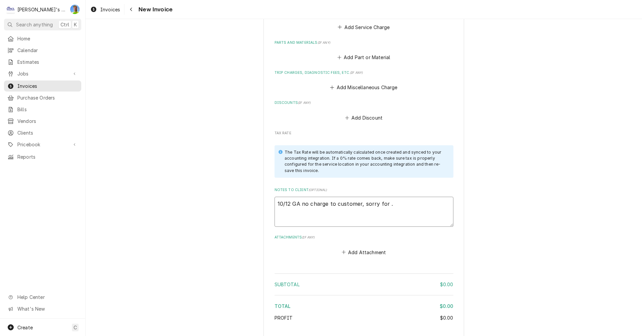
type textarea "10/12 GA no charge to customer, sorry for t."
type textarea "x"
type textarea "10/12 GA no charge to customer, sorry for th."
type textarea "x"
type textarea "10/12 GA no charge to customer, sorry for the."
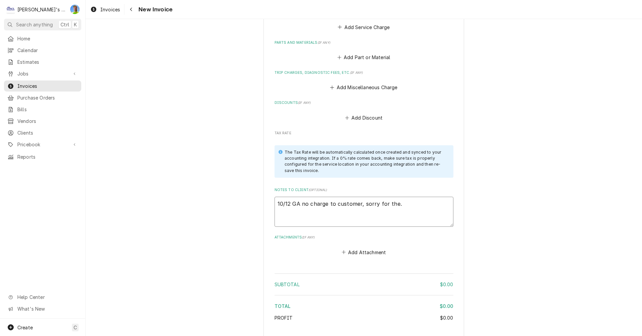
type textarea "x"
type textarea "10/12 GA no charge to customer, sorry for the ."
type textarea "x"
type textarea "10/12 GA no charge to customer, sorry for the i."
type textarea "x"
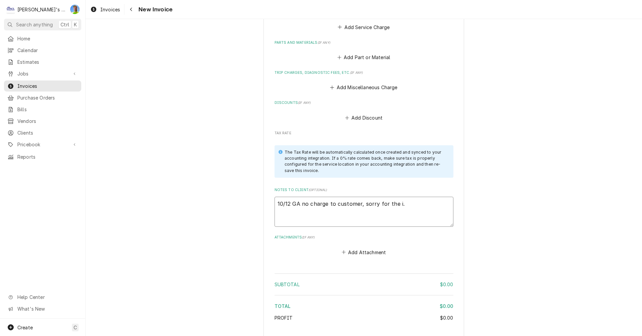
type textarea "10/12 GA no charge to customer, sorry for the in."
type textarea "x"
type textarea "10/12 GA no charge to customer, sorry for the inc."
type textarea "x"
type textarea "10/12 GA no charge to customer, sorry for the inco."
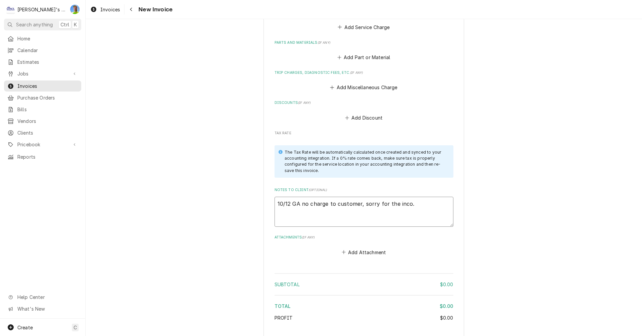
type textarea "x"
type textarea "10/12 GA no charge to customer, sorry for the incon."
type textarea "x"
type textarea "10/12 GA no charge to customer, sorry for the inconv."
type textarea "x"
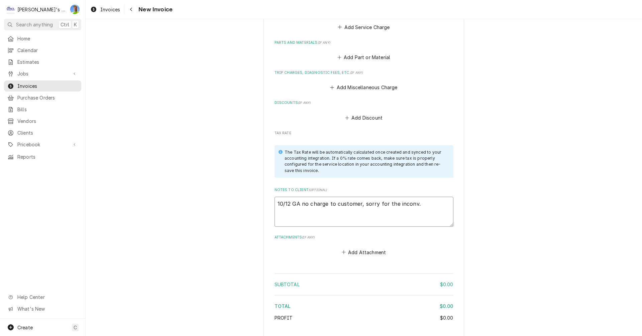
type textarea "10/12 GA no charge to customer, sorry for the inconvi."
type textarea "x"
type textarea "10/12 GA no charge to customer, sorry for the inconvie."
type textarea "x"
type textarea "10/12 GA no charge to customer, sorry for the inconvien."
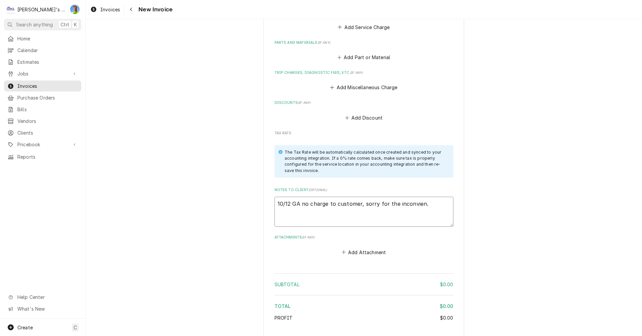
type textarea "x"
type textarea "10/12 GA no charge to customer, sorry for the inconvienc."
type textarea "x"
type textarea "10/12 GA no charge to customer, sorry for the inconvience."
type textarea "x"
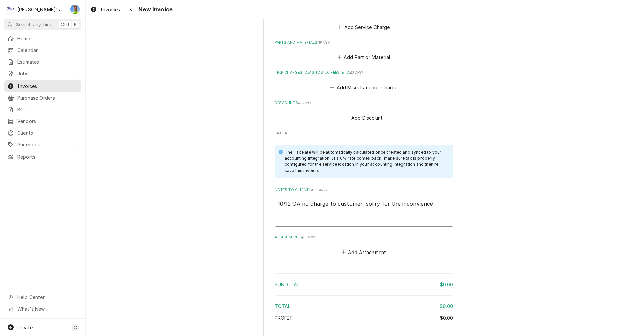
type textarea "10/12 GA no charge to customer, sorry for the inconvience ."
type textarea "x"
type textarea "10/12 GA no charge to customer, sorry for the inconvience o."
type textarea "x"
type textarea "10/12 GA no charge to customer, sorry for the inconvience of."
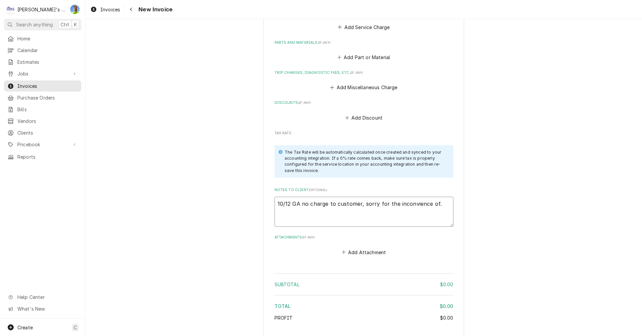
type textarea "x"
type textarea "10/12 GA no charge to customer, sorry for the inconvience of ."
type textarea "x"
type textarea "10/12 GA no charge to customer, sorry for the inconvience of w."
type textarea "x"
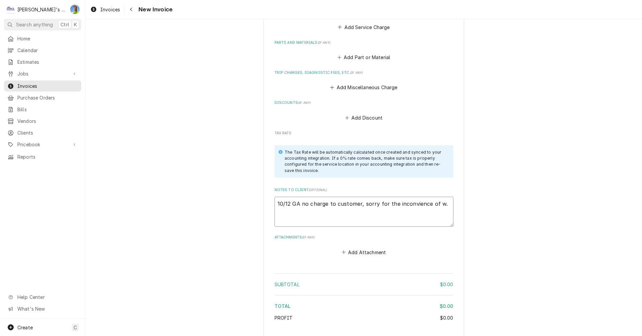
type textarea "10/12 GA no charge to customer, sorry for the inconvience of wa."
type textarea "x"
type textarea "10/12 GA no charge to customer, sorry for the inconvience of wai."
type textarea "x"
type textarea "10/12 GA no charge to customer, sorry for the inconvience of wait."
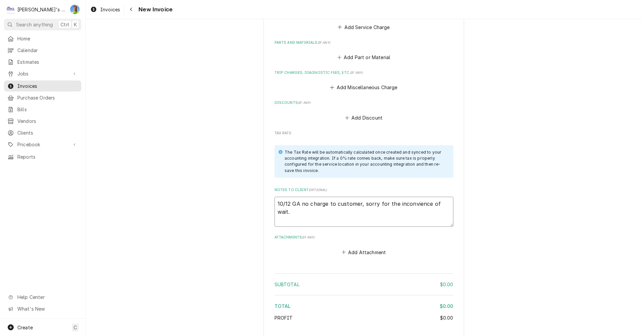
type textarea "x"
type textarea "10/12 GA no charge to customer, sorry for the inconvience of waiti."
type textarea "x"
type textarea "10/12 GA no charge to customer, sorry for the inconvience of waitin."
type textarea "x"
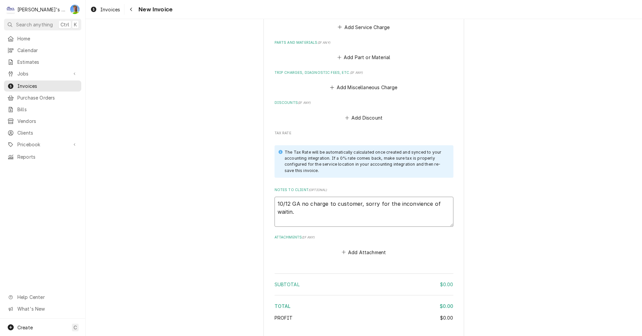
type textarea "10/12 GA no charge to customer, sorry for the inconvience of waiting."
type textarea "x"
type textarea "10/12 GA no charge to customer, sorry for the inconvience of waiting ."
type textarea "x"
type textarea "10/12 GA no charge to customer, sorry for the inconvience of waiting."
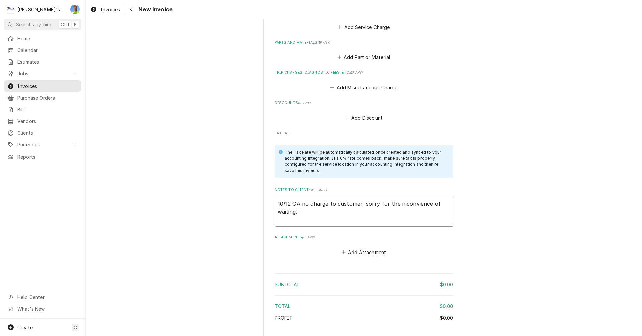
click at [409, 205] on textarea "10/12 GA no charge to customer, sorry for the inconvience of waiting." at bounding box center [364, 212] width 179 height 30
type textarea "x"
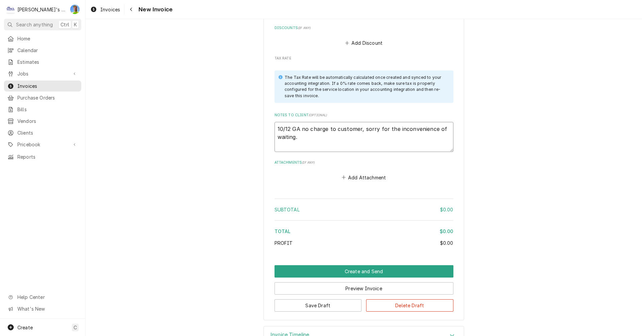
scroll to position [799, 0]
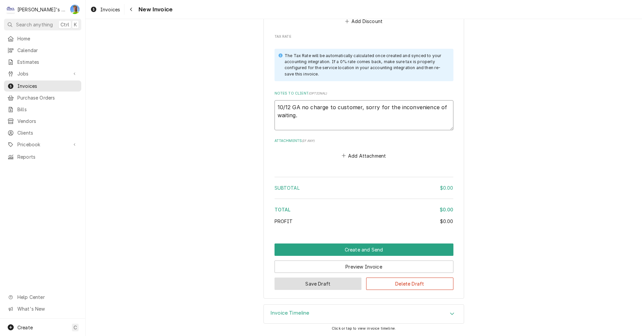
type textarea "10/12 GA no charge to customer, sorry for the inconvenience of waiting."
click at [334, 284] on button "Save Draft" at bounding box center [318, 284] width 87 height 12
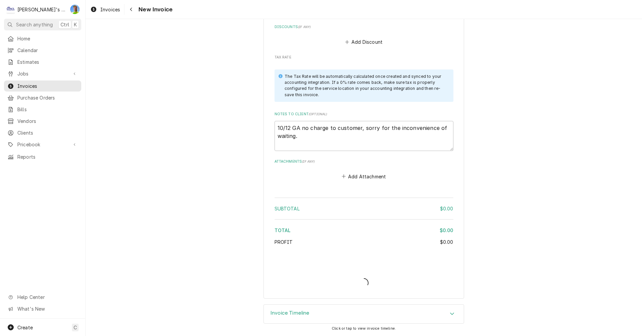
type textarea "x"
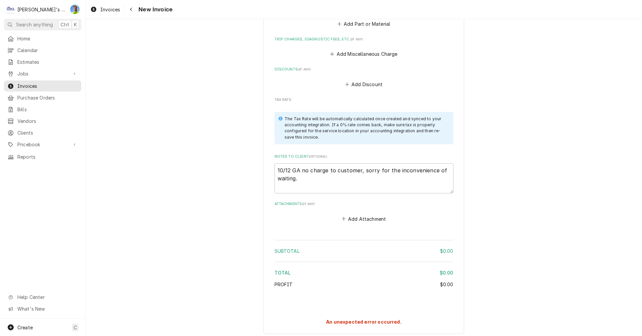
scroll to position [771, 0]
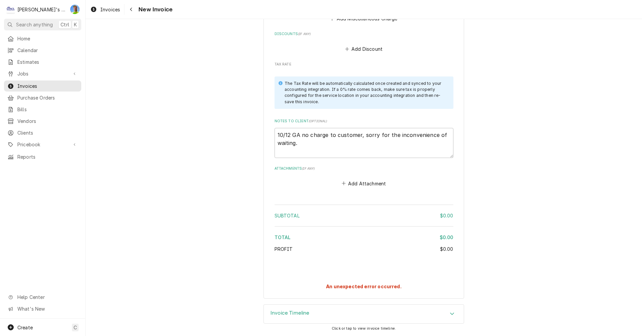
click at [384, 287] on strong "An unexpected error occurred." at bounding box center [364, 287] width 76 height 6
click at [421, 284] on div "An unexpected error occurred." at bounding box center [364, 281] width 179 height 19
click at [128, 7] on div "Navigate back" at bounding box center [131, 9] width 7 height 7
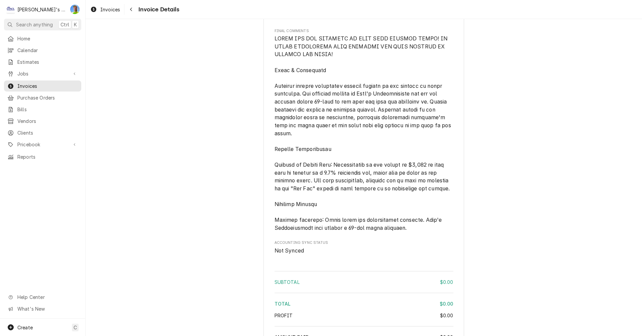
scroll to position [758, 0]
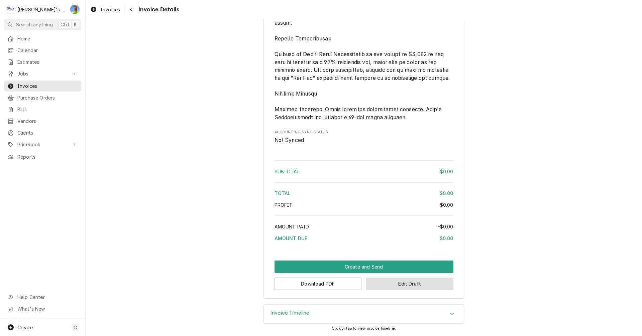
click at [391, 286] on button "Edit Draft" at bounding box center [409, 284] width 87 height 12
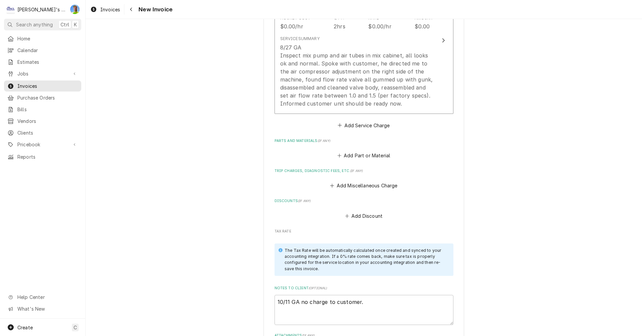
scroll to position [769, 0]
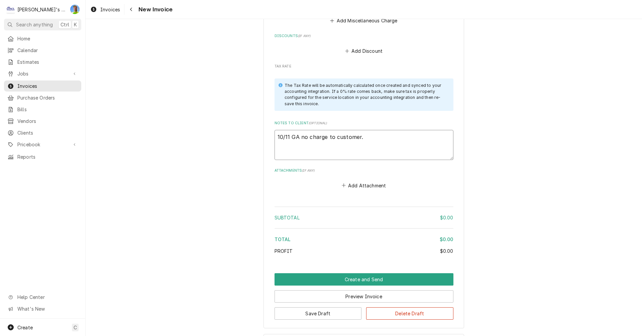
click at [287, 137] on textarea "10/11 GA no charge to customer." at bounding box center [364, 145] width 179 height 30
type textarea "x"
type textarea "10/1 GA no charge to customer."
type textarea "x"
type textarea "10/12 GA no charge to customer."
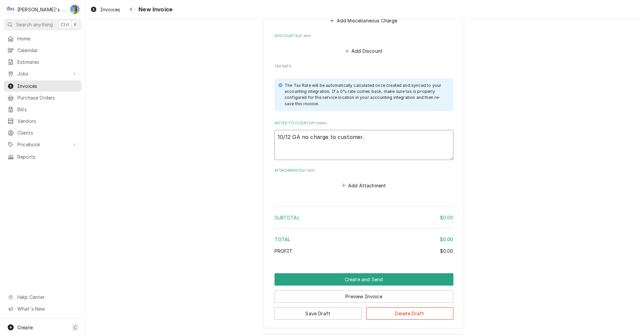
type textarea "x"
type textarea "10/12 GA no charge to customer,."
type textarea "x"
type textarea "10/12 GA no charge to customer, ."
type textarea "x"
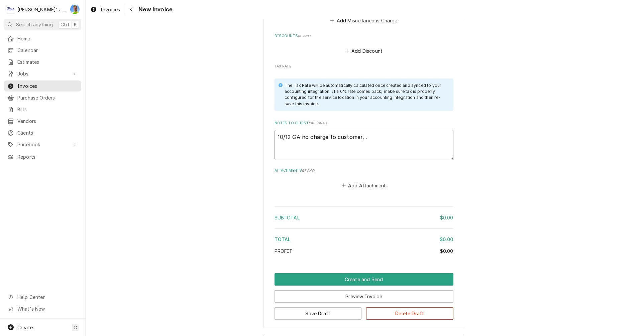
type textarea "10/12 GA no charge to customer, s."
type textarea "x"
type textarea "10/12 GA no charge to customer, so."
type textarea "x"
type textarea "10/12 GA no charge to customer, sor."
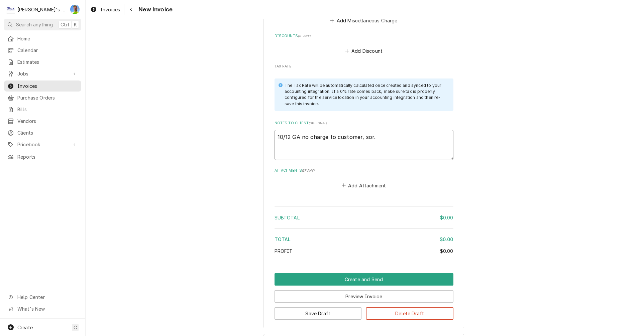
type textarea "x"
type textarea "10/12 GA no charge to customer, sorr."
type textarea "x"
type textarea "10/12 GA no charge to customer, sorry."
type textarea "x"
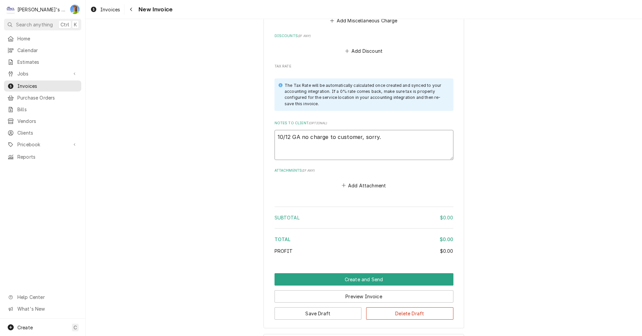
type textarea "10/12 GA no charge to customer, sorry ."
type textarea "x"
type textarea "10/12 GA no charge to customer, sorry f."
type textarea "x"
type textarea "10/12 GA no charge to customer, sorry fo."
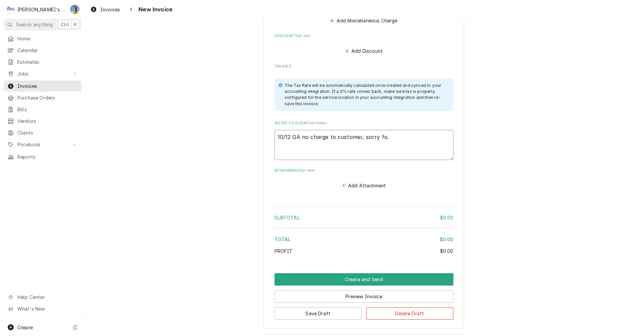
type textarea "x"
type textarea "10/12 GA no charge to customer, sorry for."
type textarea "x"
type textarea "10/12 GA no charge to customer, sorry for ."
type textarea "x"
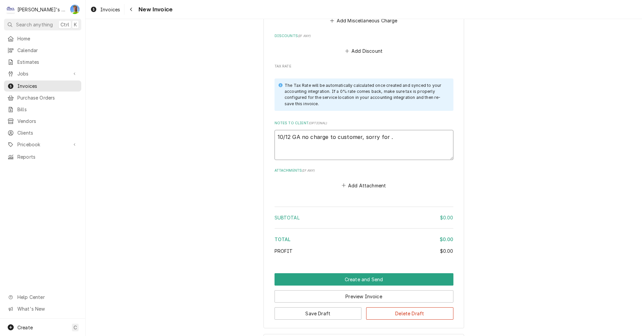
type textarea "10/12 GA no charge to customer, sorry for a."
type textarea "x"
type textarea "10/12 GA no charge to customer, sorry for an."
type textarea "x"
type textarea "10/12 GA no charge to customer, sorry for any."
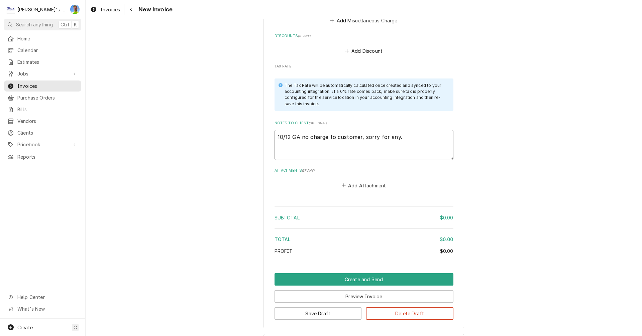
type textarea "x"
type textarea "10/12 GA no charge to customer, sorry for any ."
type textarea "x"
type textarea "10/12 GA no charge to customer, sorry for any i."
type textarea "x"
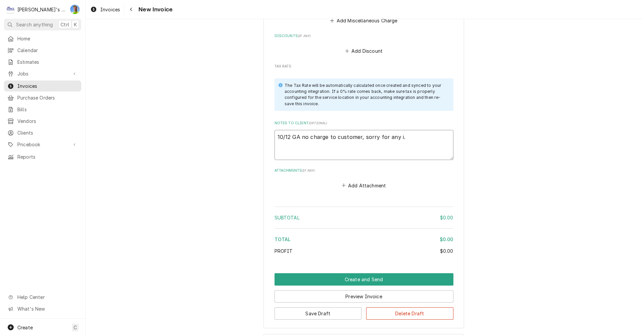
type textarea "10/12 GA no charge to customer, sorry for any in."
type textarea "x"
type textarea "10/12 GA no charge to customer, sorry for any inc."
type textarea "x"
type textarea "10/12 GA no charge to customer, sorry for any inco."
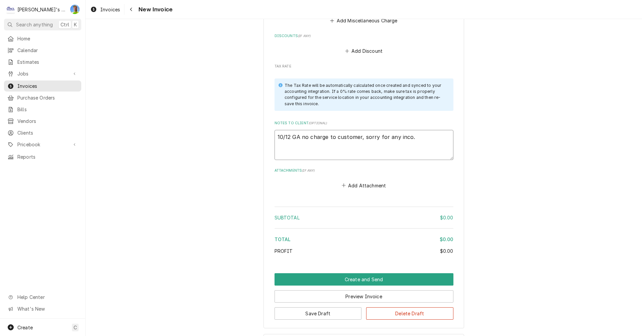
type textarea "x"
type textarea "10/12 GA no charge to customer, sorry for any incon."
type textarea "x"
type textarea "10/12 GA no charge to customer, sorry for any inconv."
type textarea "x"
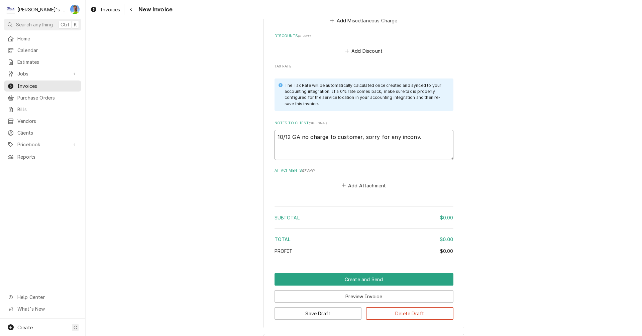
type textarea "10/12 GA no charge to customer, sorry for any inconvi."
type textarea "x"
type textarea "10/12 GA no charge to customer, sorry for any inconvie."
type textarea "x"
type textarea "10/12 GA no charge to customer, sorry for any inconviee."
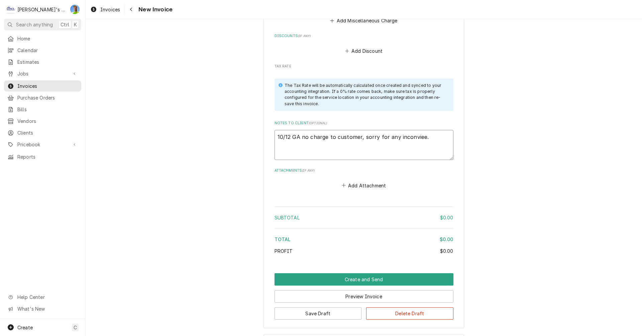
type textarea "x"
type textarea "10/12 GA no charge to customer, sorry for any inconvieen."
type textarea "x"
type textarea "10/12 GA no charge to customer, sorry for any inconvieenc."
type textarea "x"
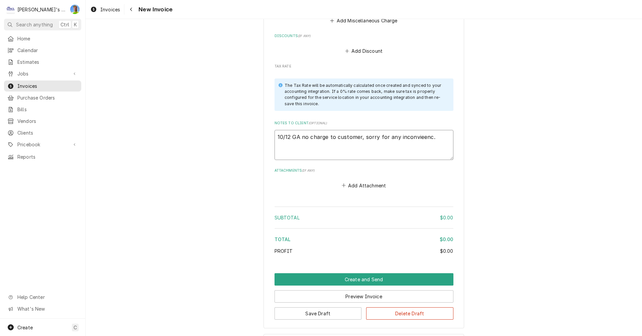
type textarea "10/12 GA no charge to customer, sorry for any inconvieence."
click at [404, 135] on textarea "10/12 GA no charge to customer, sorry for any inconvieence." at bounding box center [364, 145] width 179 height 30
type textarea "x"
click at [437, 138] on textarea "10/12 GA no charge to customer, sorry for any inconvenience." at bounding box center [364, 145] width 179 height 30
type textarea "10/12 GA no charge to customer, sorry for any inconvenience."
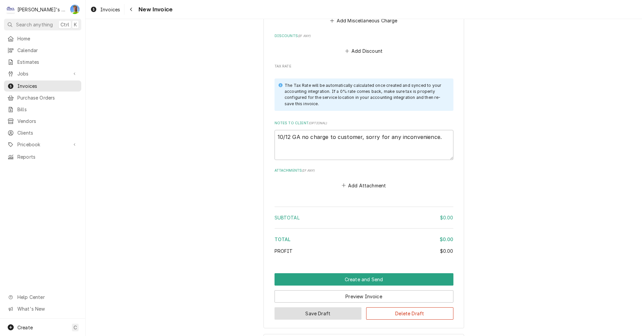
click at [328, 319] on button "Save Draft" at bounding box center [318, 314] width 87 height 12
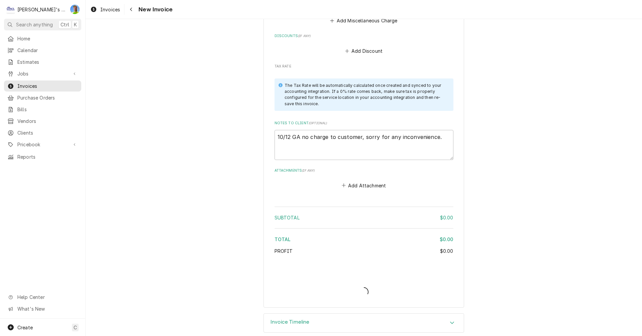
type textarea "x"
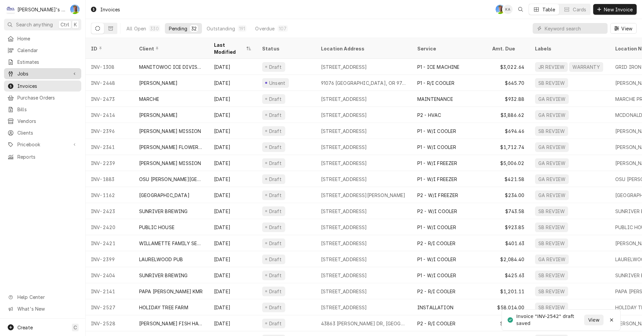
click at [27, 71] on span "Jobs" at bounding box center [42, 73] width 50 height 7
click at [27, 82] on span "Jobs" at bounding box center [47, 85] width 61 height 7
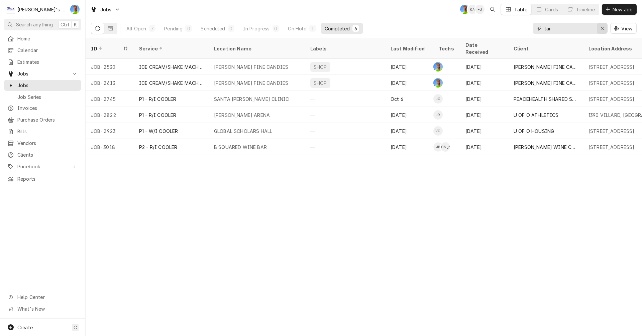
click at [601, 27] on icon "Erase input" at bounding box center [603, 28] width 4 height 5
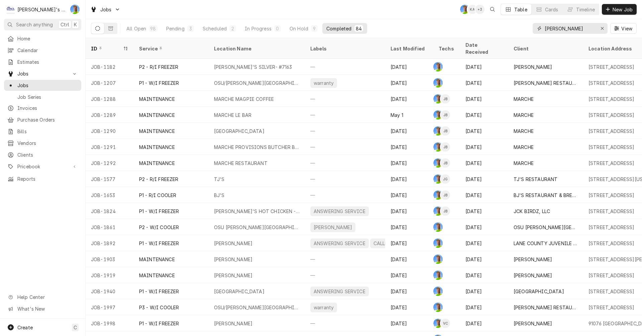
type input "[PERSON_NAME]"
click at [298, 25] on div "On Hold" at bounding box center [299, 28] width 19 height 7
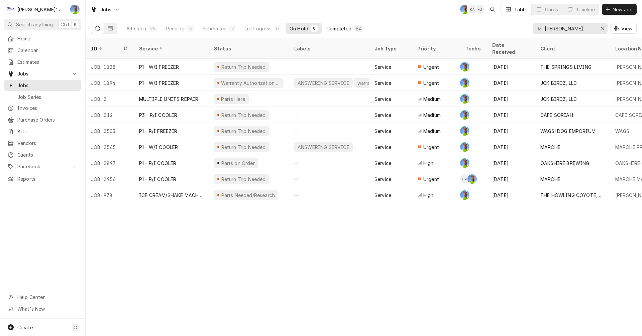
click at [337, 27] on div "Completed" at bounding box center [338, 28] width 25 height 7
